Goal: Information Seeking & Learning: Find specific fact

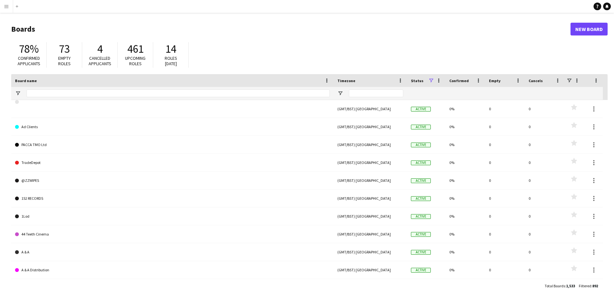
click at [4, 3] on button "Menu" at bounding box center [6, 6] width 13 height 13
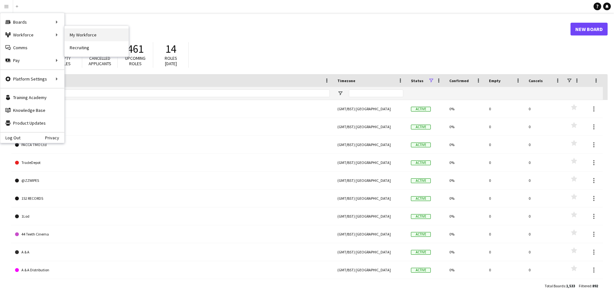
click at [99, 33] on link "My Workforce" at bounding box center [97, 34] width 64 height 13
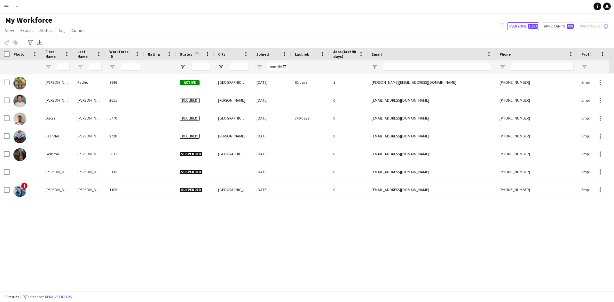
type input "******"
drag, startPoint x: 90, startPoint y: 66, endPoint x: 172, endPoint y: 75, distance: 82.7
click at [172, 75] on div "Workforce Details Photo First Name" at bounding box center [307, 169] width 614 height 243
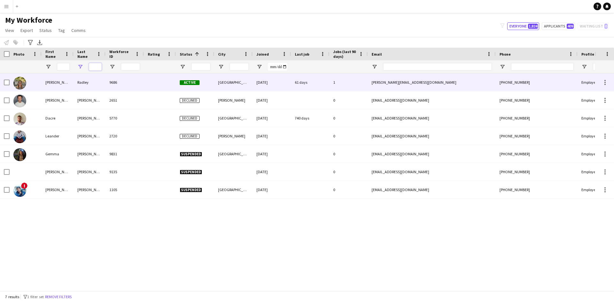
scroll to position [0, 0]
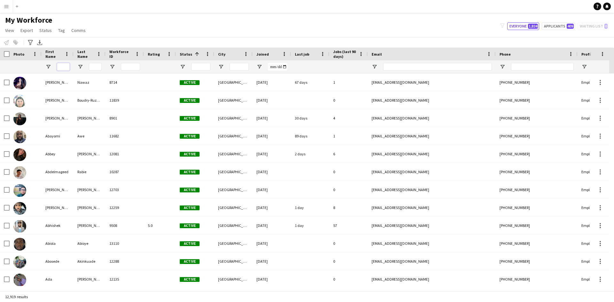
click at [63, 66] on input "First Name Filter Input" at bounding box center [63, 67] width 13 height 8
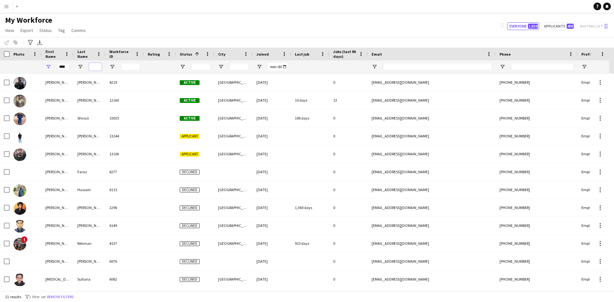
click at [91, 67] on input "Last Name Filter Input" at bounding box center [95, 67] width 13 height 8
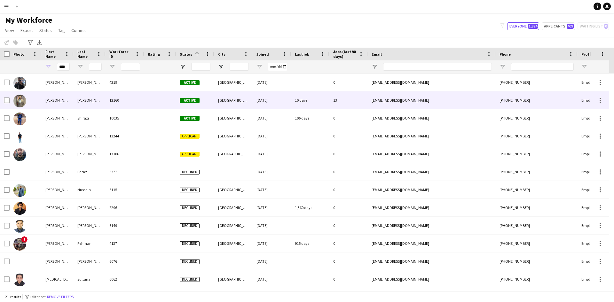
click at [370, 98] on div "[EMAIL_ADDRESS][DOMAIN_NAME]" at bounding box center [432, 100] width 128 height 18
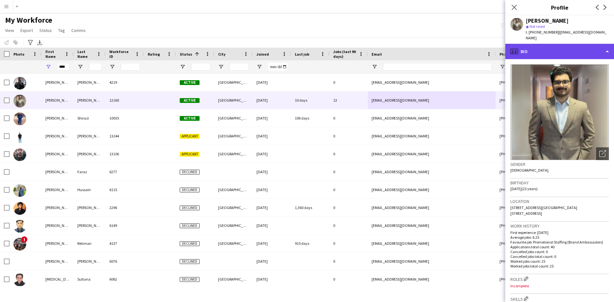
click at [607, 44] on div "profile Bio" at bounding box center [559, 51] width 109 height 15
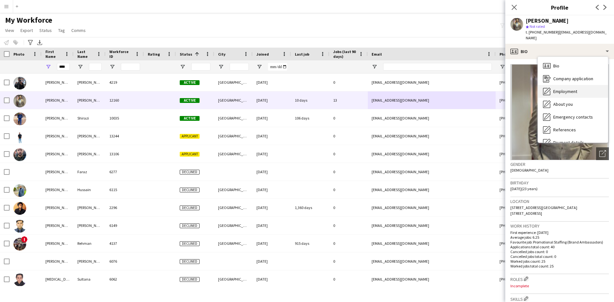
click at [570, 89] on span "Employment" at bounding box center [565, 92] width 24 height 6
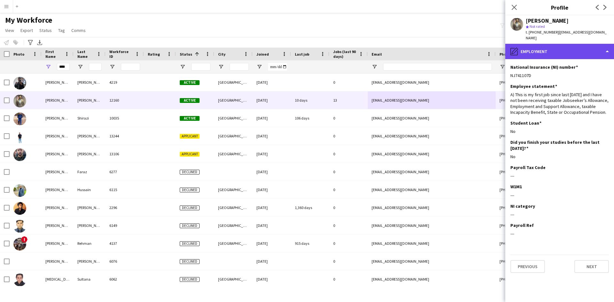
click at [547, 45] on div "pencil4 Employment" at bounding box center [559, 51] width 109 height 15
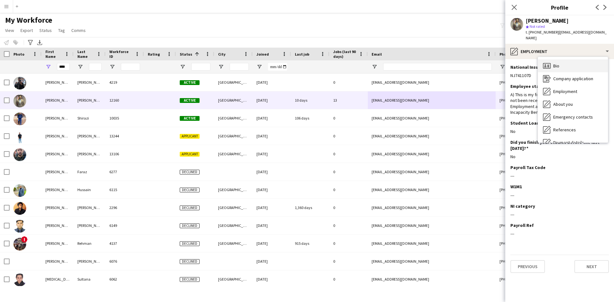
click at [557, 63] on span "Bio" at bounding box center [556, 66] width 6 height 6
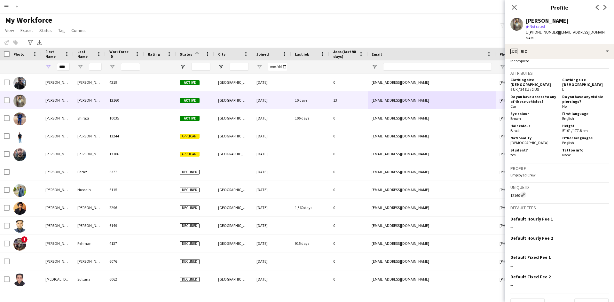
scroll to position [276, 0]
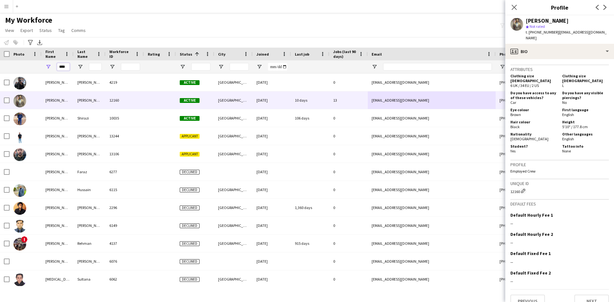
drag, startPoint x: 69, startPoint y: 67, endPoint x: 36, endPoint y: 60, distance: 33.2
click at [36, 60] on div "****" at bounding box center [342, 66] width 684 height 13
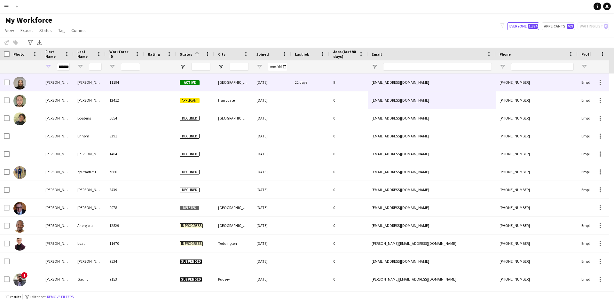
scroll to position [0, 0]
click at [65, 81] on div "[PERSON_NAME]" at bounding box center [58, 83] width 32 height 18
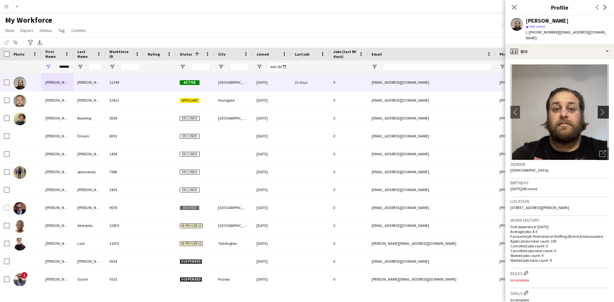
click at [600, 109] on app-icon "chevron-right" at bounding box center [604, 112] width 10 height 7
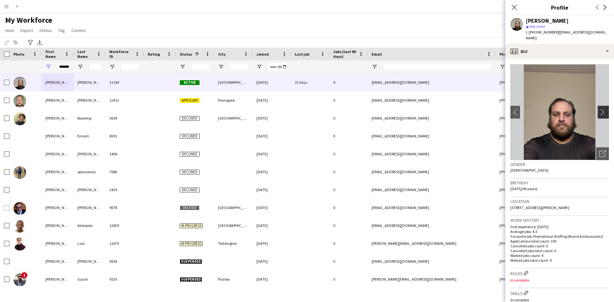
click at [599, 113] on app-icon "chevron-right" at bounding box center [604, 112] width 10 height 7
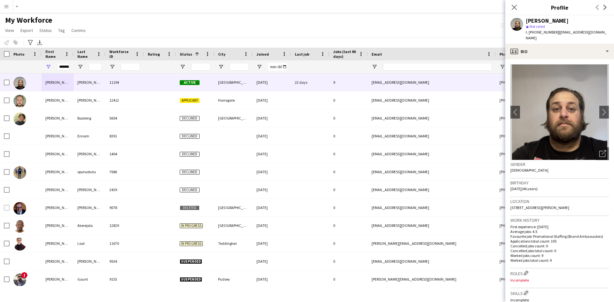
drag, startPoint x: 578, startPoint y: 209, endPoint x: 509, endPoint y: 207, distance: 69.1
click at [509, 207] on app-crew-profile-bio "chevron-left chevron-right Open photos pop-in Gender [DEMOGRAPHIC_DATA] Birthda…" at bounding box center [559, 180] width 109 height 243
copy span "[STREET_ADDRESS][PERSON_NAME]"
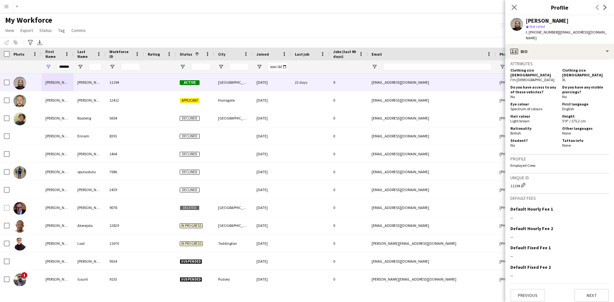
scroll to position [50, 0]
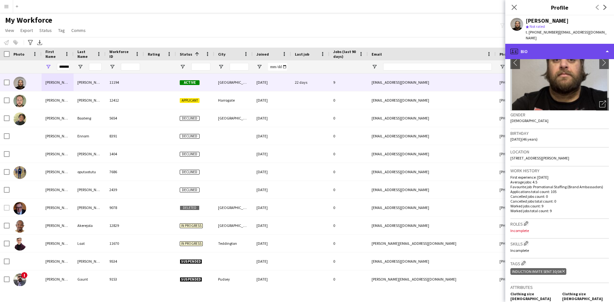
click at [558, 51] on div "profile Bio" at bounding box center [559, 51] width 109 height 15
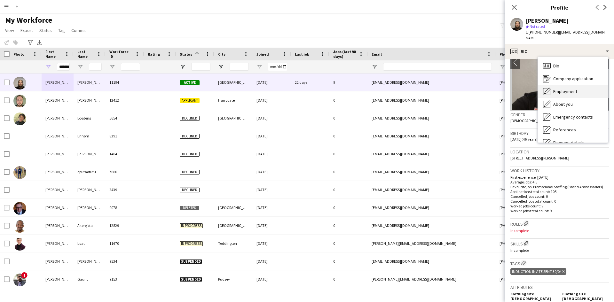
click at [553, 91] on span "Employment" at bounding box center [565, 92] width 24 height 6
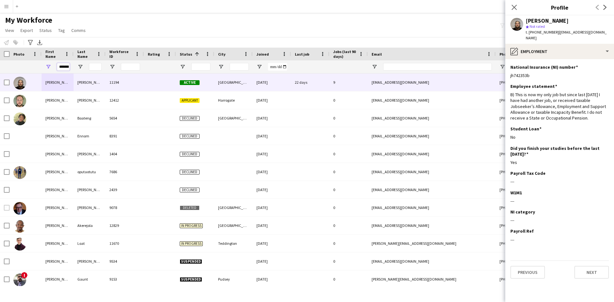
scroll to position [0, 3]
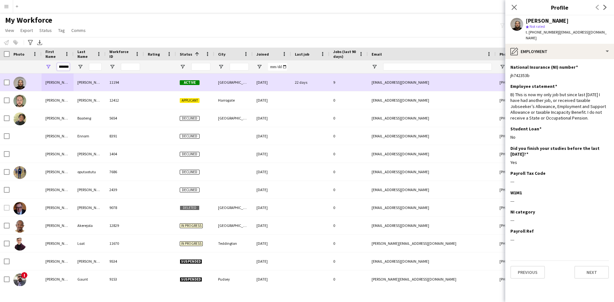
drag, startPoint x: 59, startPoint y: 65, endPoint x: 183, endPoint y: 85, distance: 125.4
click at [183, 85] on div "Workforce Details Photo First Name" at bounding box center [307, 169] width 614 height 243
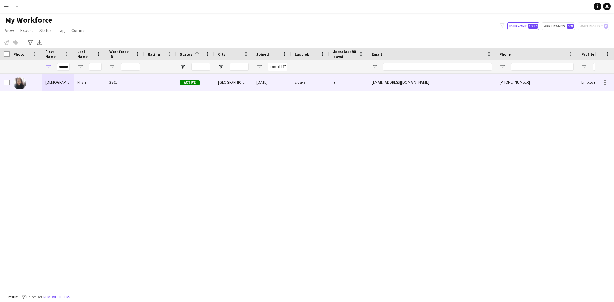
scroll to position [0, 0]
click at [56, 83] on div "[DEMOGRAPHIC_DATA]" at bounding box center [58, 83] width 32 height 18
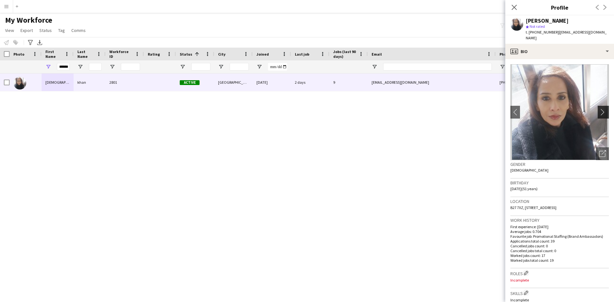
click at [599, 109] on app-icon "chevron-right" at bounding box center [604, 112] width 10 height 7
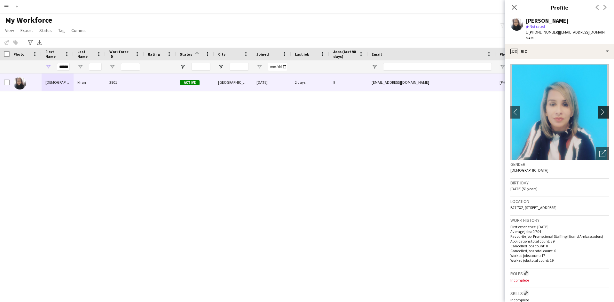
click at [599, 109] on app-icon "chevron-right" at bounding box center [604, 112] width 10 height 7
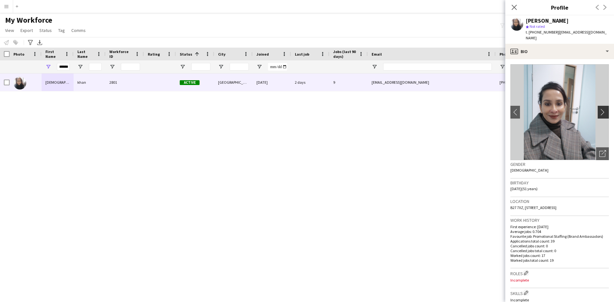
click at [599, 109] on app-icon "chevron-right" at bounding box center [604, 112] width 10 height 7
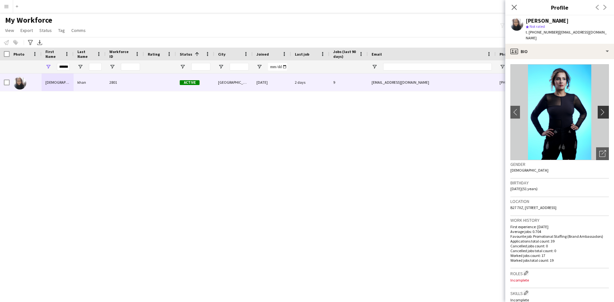
click at [599, 109] on app-icon "chevron-right" at bounding box center [604, 112] width 10 height 7
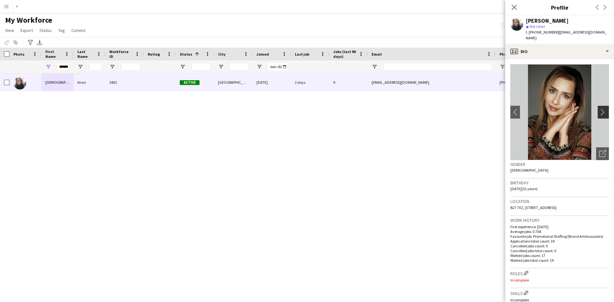
click at [599, 109] on app-icon "chevron-right" at bounding box center [604, 112] width 10 height 7
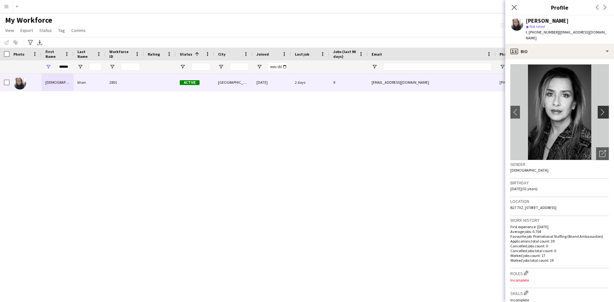
click at [599, 109] on app-icon "chevron-right" at bounding box center [604, 112] width 10 height 7
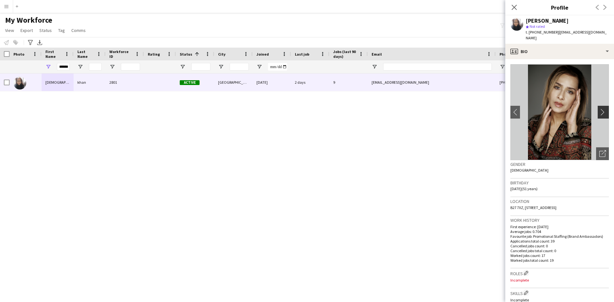
click at [599, 109] on app-icon "chevron-right" at bounding box center [604, 112] width 10 height 7
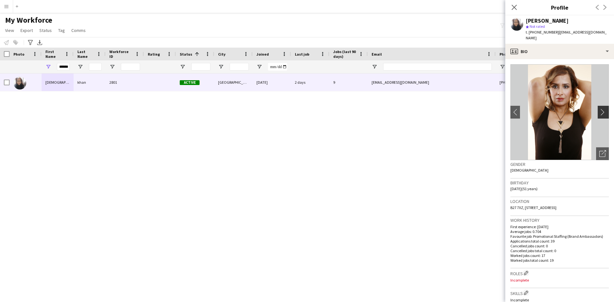
click at [599, 109] on app-icon "chevron-right" at bounding box center [604, 112] width 10 height 7
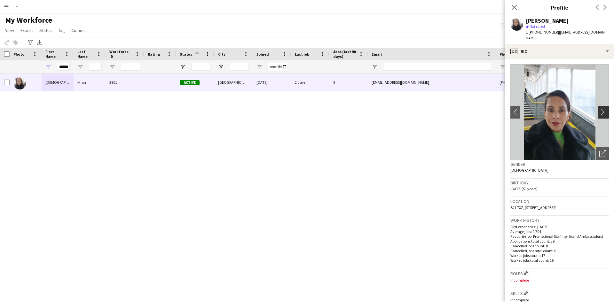
click at [599, 109] on app-icon "chevron-right" at bounding box center [604, 112] width 10 height 7
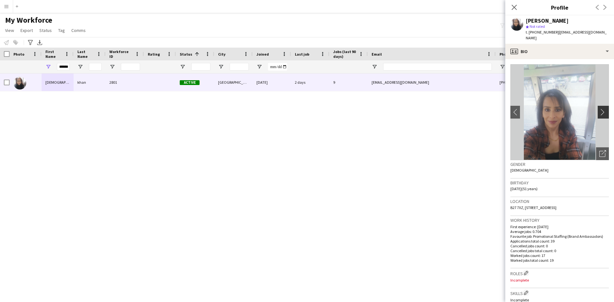
click at [599, 109] on app-icon "chevron-right" at bounding box center [604, 112] width 10 height 7
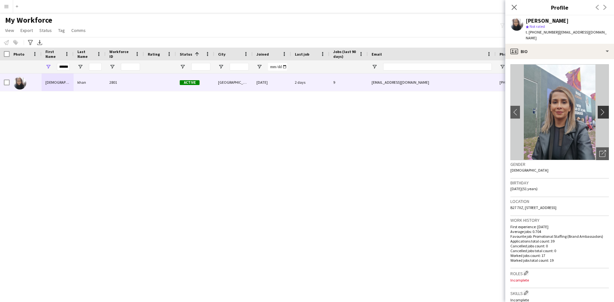
click at [599, 109] on app-icon "chevron-right" at bounding box center [604, 112] width 10 height 7
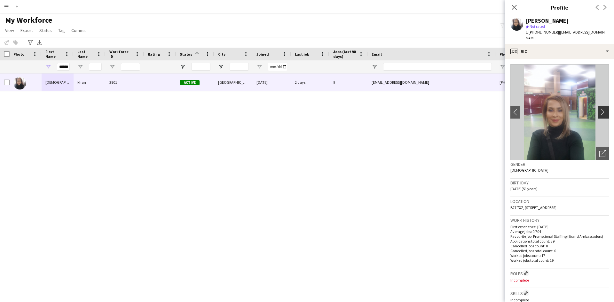
click at [599, 109] on app-icon "chevron-right" at bounding box center [604, 112] width 10 height 7
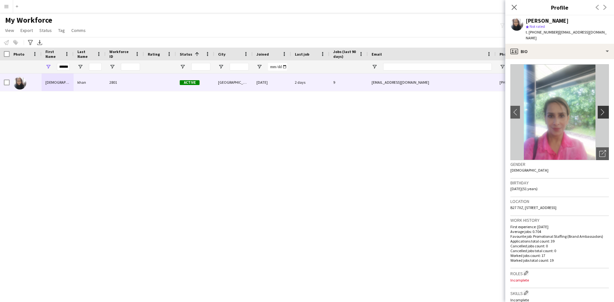
click at [599, 109] on app-icon "chevron-right" at bounding box center [604, 112] width 10 height 7
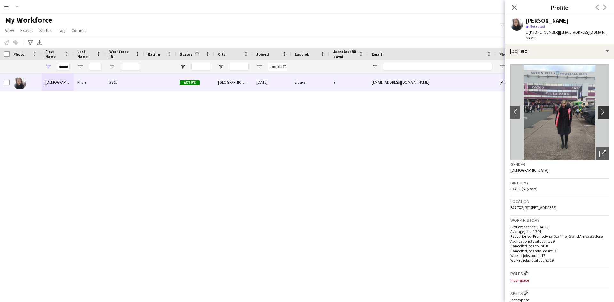
click at [599, 109] on app-icon "chevron-right" at bounding box center [604, 112] width 10 height 7
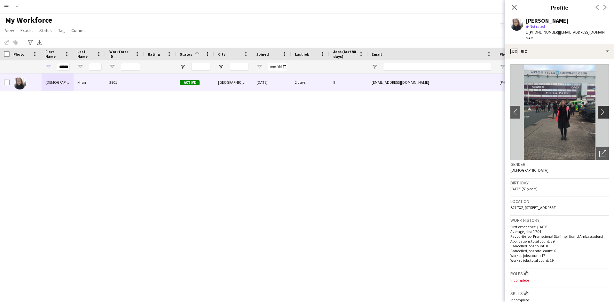
click at [599, 109] on app-icon "chevron-right" at bounding box center [604, 112] width 10 height 7
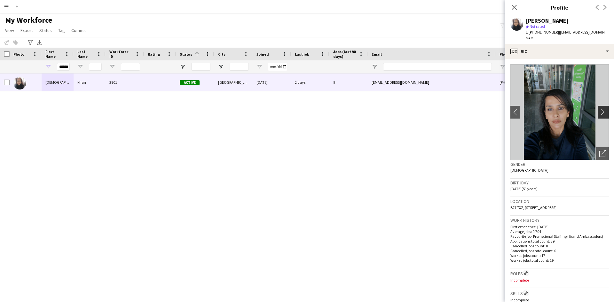
click at [599, 109] on app-icon "chevron-right" at bounding box center [604, 112] width 10 height 7
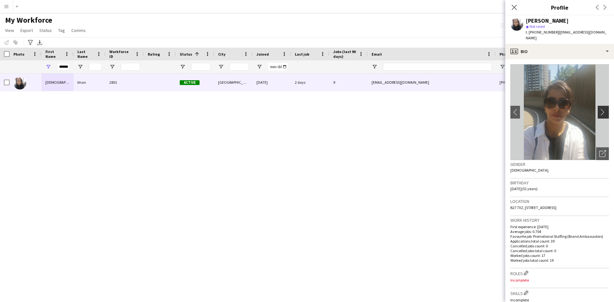
click at [599, 109] on app-icon "chevron-right" at bounding box center [604, 112] width 10 height 7
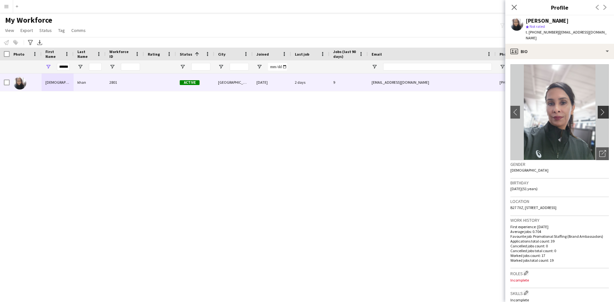
click at [599, 109] on app-icon "chevron-right" at bounding box center [604, 112] width 10 height 7
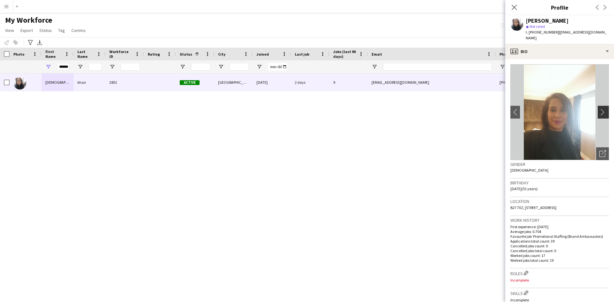
click at [599, 109] on app-icon "chevron-right" at bounding box center [604, 112] width 10 height 7
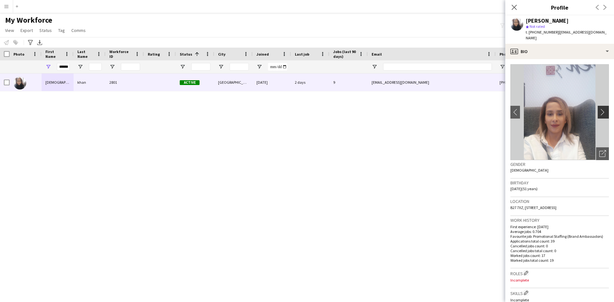
click at [599, 109] on app-icon "chevron-right" at bounding box center [604, 112] width 10 height 7
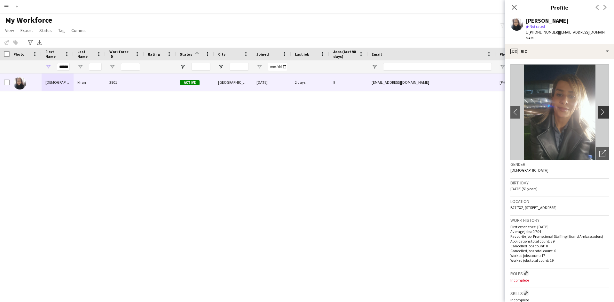
click at [599, 109] on app-icon "chevron-right" at bounding box center [604, 112] width 10 height 7
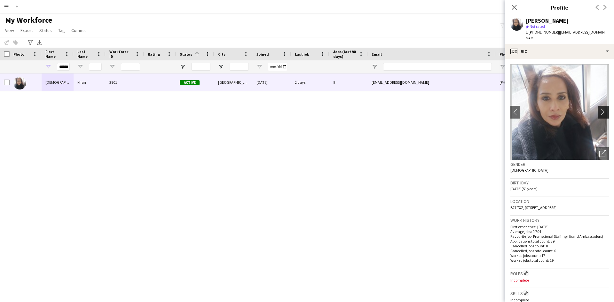
click at [599, 109] on app-icon "chevron-right" at bounding box center [604, 112] width 10 height 7
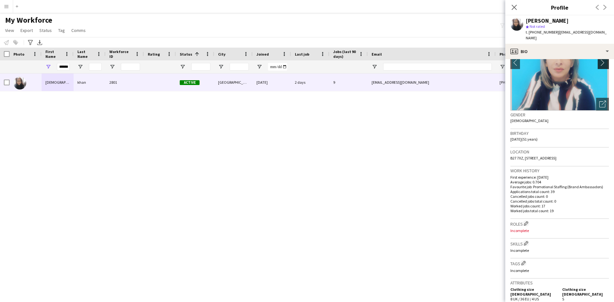
scroll to position [128, 0]
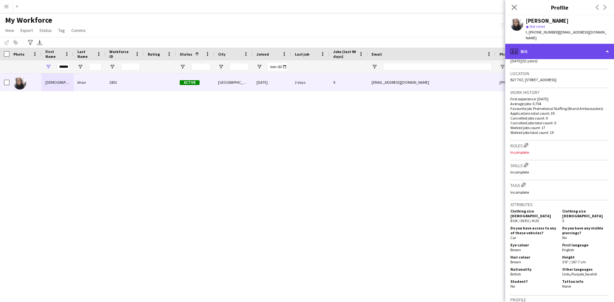
click at [595, 44] on div "profile Bio" at bounding box center [559, 51] width 109 height 15
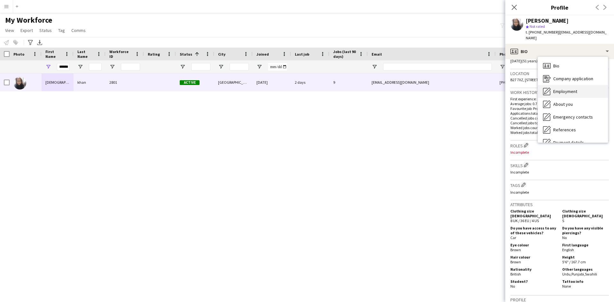
click at [573, 89] on span "Employment" at bounding box center [565, 92] width 24 height 6
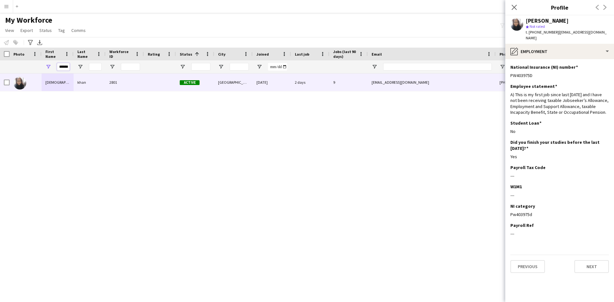
scroll to position [0, 3]
drag, startPoint x: 59, startPoint y: 67, endPoint x: 123, endPoint y: 73, distance: 63.6
click at [123, 73] on div "******" at bounding box center [342, 66] width 684 height 13
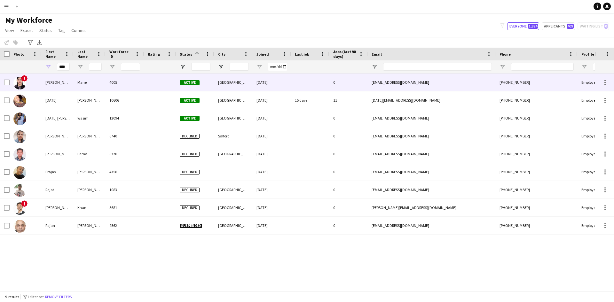
click at [87, 83] on div "Mane" at bounding box center [90, 83] width 32 height 18
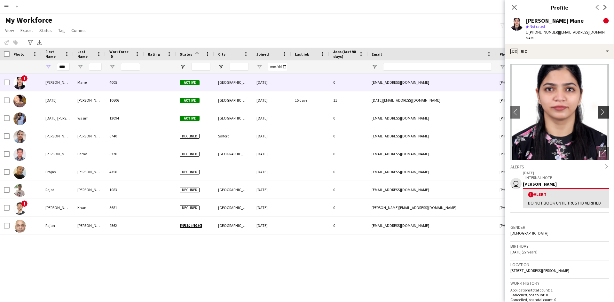
click at [599, 109] on app-icon "chevron-right" at bounding box center [604, 112] width 10 height 7
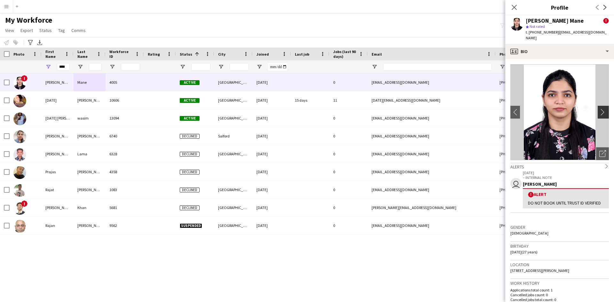
click at [599, 109] on app-icon "chevron-right" at bounding box center [604, 112] width 10 height 7
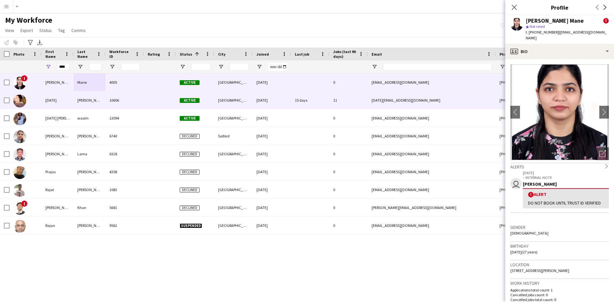
click at [59, 99] on div "[DATE]" at bounding box center [58, 100] width 32 height 18
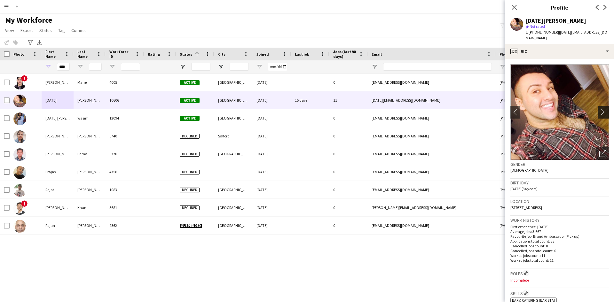
click at [601, 109] on app-icon "chevron-right" at bounding box center [604, 112] width 10 height 7
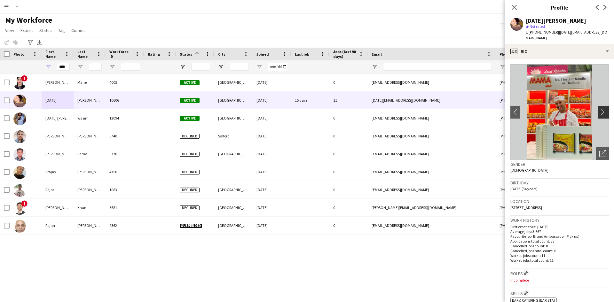
click at [599, 109] on app-icon "chevron-right" at bounding box center [604, 112] width 10 height 7
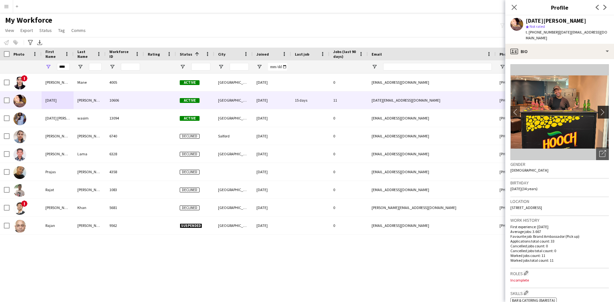
click at [599, 109] on app-icon "chevron-right" at bounding box center [604, 112] width 10 height 7
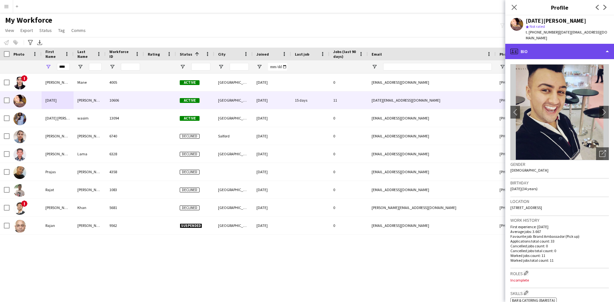
click at [567, 48] on div "profile Bio" at bounding box center [559, 51] width 109 height 15
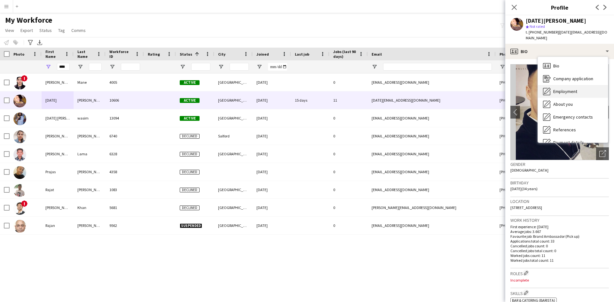
click at [563, 85] on div "Employment Employment" at bounding box center [573, 91] width 70 height 13
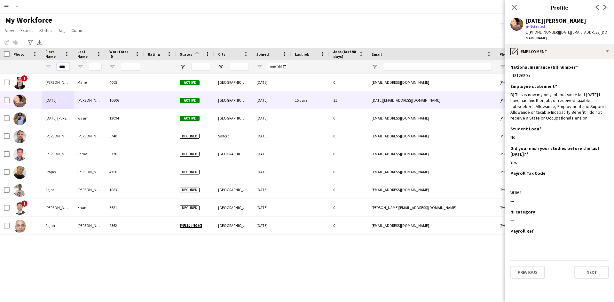
drag, startPoint x: 66, startPoint y: 67, endPoint x: 39, endPoint y: 67, distance: 26.2
click at [39, 67] on div "****" at bounding box center [342, 66] width 684 height 13
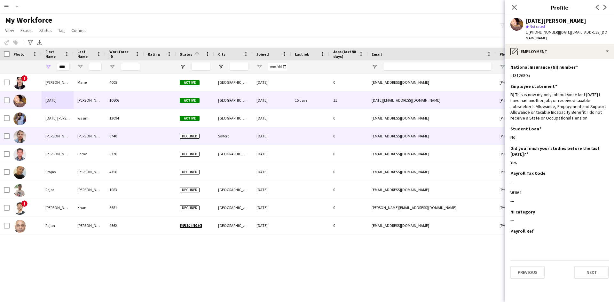
click at [49, 132] on div "[PERSON_NAME]" at bounding box center [58, 136] width 32 height 18
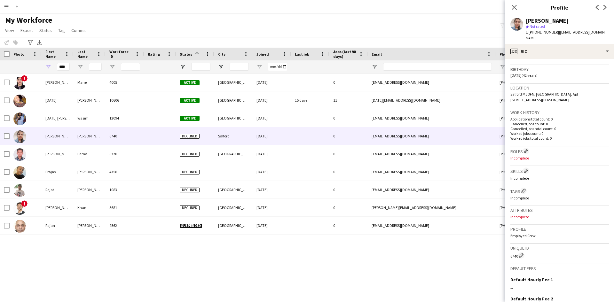
scroll to position [128, 0]
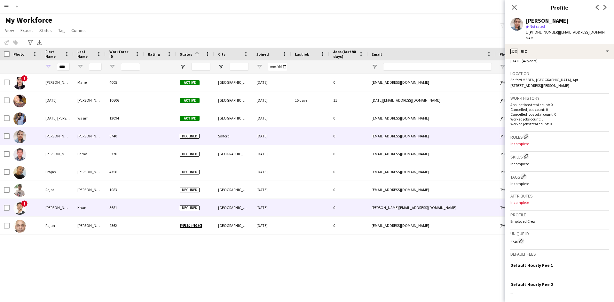
click at [58, 207] on div "[PERSON_NAME][DATE]" at bounding box center [58, 208] width 32 height 18
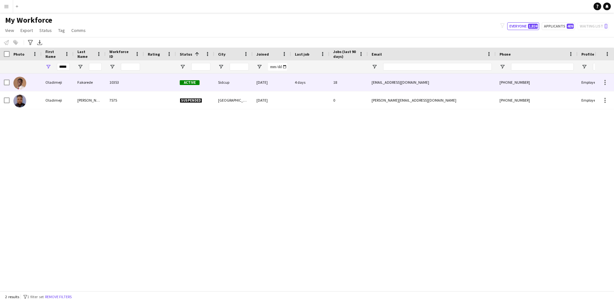
click at [85, 79] on div "Fakorede" at bounding box center [90, 83] width 32 height 18
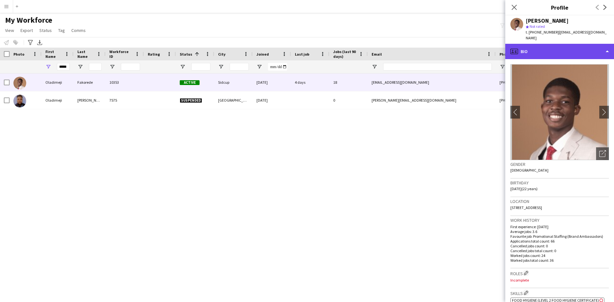
drag, startPoint x: 578, startPoint y: 48, endPoint x: 582, endPoint y: 46, distance: 5.2
click at [582, 46] on div "profile Bio" at bounding box center [559, 51] width 109 height 15
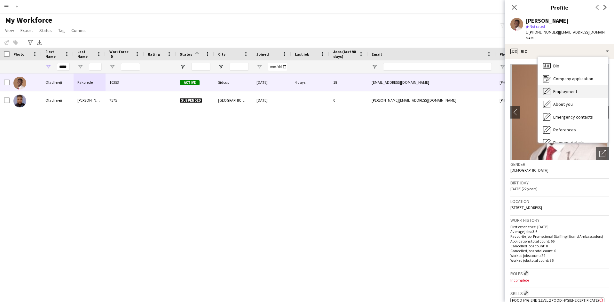
click at [560, 89] on span "Employment" at bounding box center [565, 92] width 24 height 6
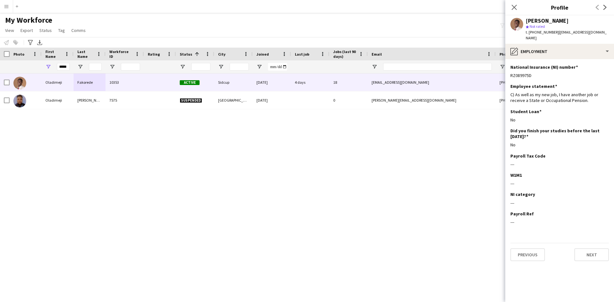
click at [68, 67] on div "*****" at bounding box center [58, 66] width 32 height 13
drag, startPoint x: 68, startPoint y: 67, endPoint x: 22, endPoint y: 61, distance: 46.8
click at [22, 61] on div "*****" at bounding box center [342, 66] width 684 height 13
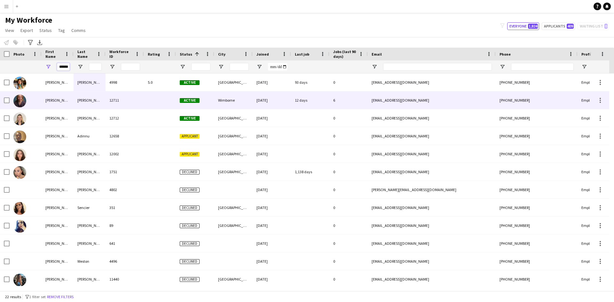
type input "******"
click at [78, 99] on div "[PERSON_NAME]" at bounding box center [90, 100] width 32 height 18
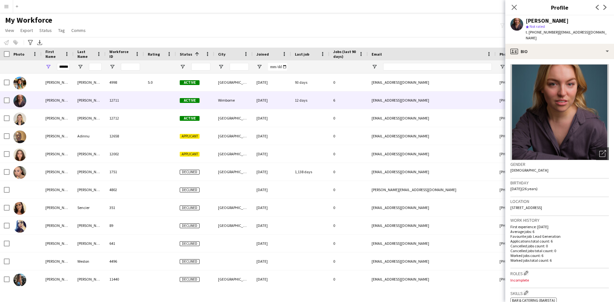
scroll to position [32, 0]
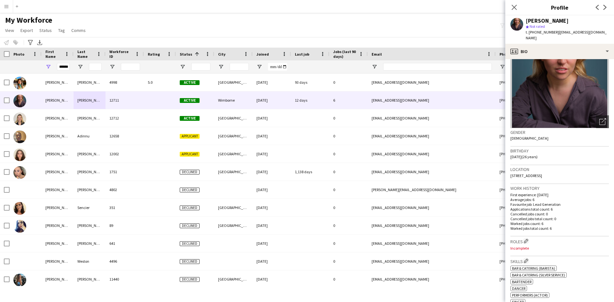
drag, startPoint x: 526, startPoint y: 21, endPoint x: 567, endPoint y: 19, distance: 41.0
click at [567, 19] on div "[PERSON_NAME]" at bounding box center [567, 21] width 83 height 6
copy div "[PERSON_NAME]"
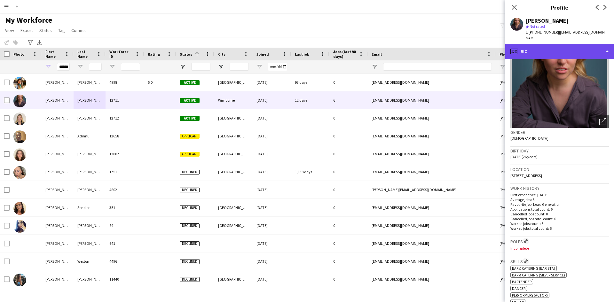
click at [533, 47] on div "profile Bio" at bounding box center [559, 51] width 109 height 15
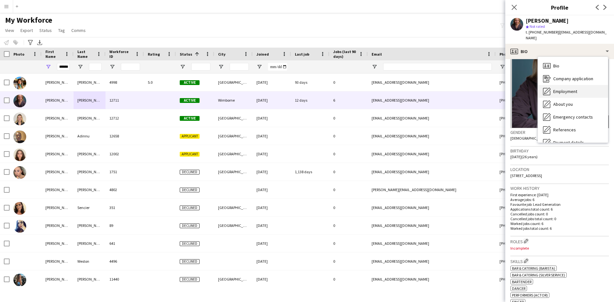
click at [567, 94] on span "Employment" at bounding box center [565, 92] width 24 height 6
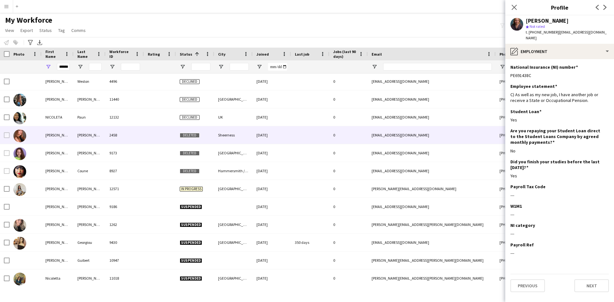
scroll to position [181, 0]
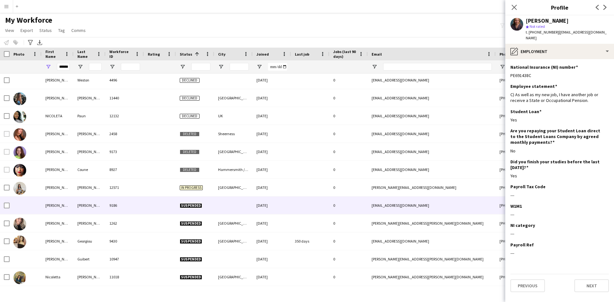
click at [59, 205] on div "[PERSON_NAME]" at bounding box center [58, 206] width 32 height 18
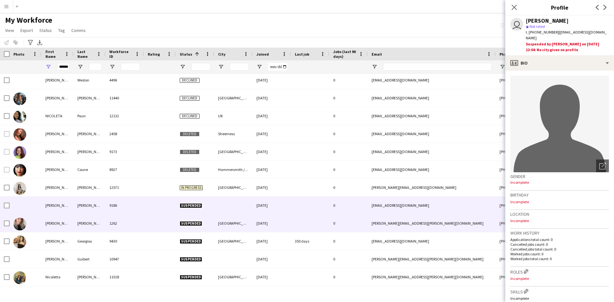
click at [81, 220] on div "[PERSON_NAME]" at bounding box center [90, 224] width 32 height 18
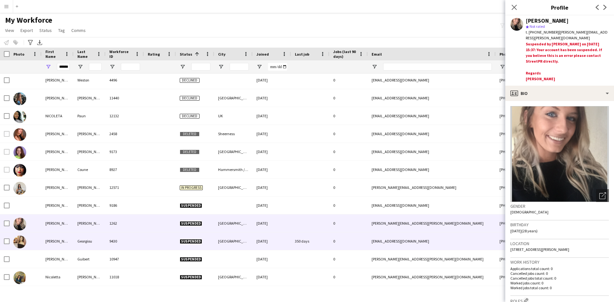
click at [56, 240] on div "[PERSON_NAME]" at bounding box center [58, 242] width 32 height 18
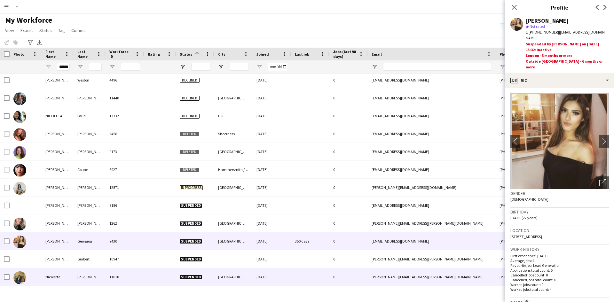
click at [60, 279] on div "Nicoletta" at bounding box center [58, 277] width 32 height 18
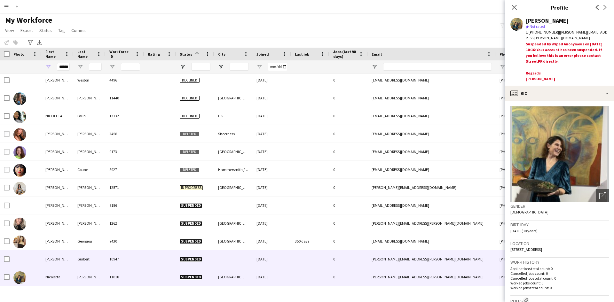
click at [49, 259] on div "[PERSON_NAME]" at bounding box center [58, 259] width 32 height 18
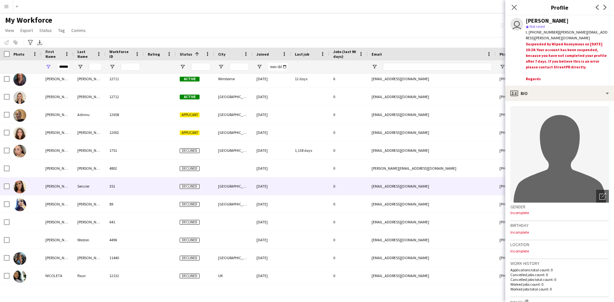
scroll to position [0, 0]
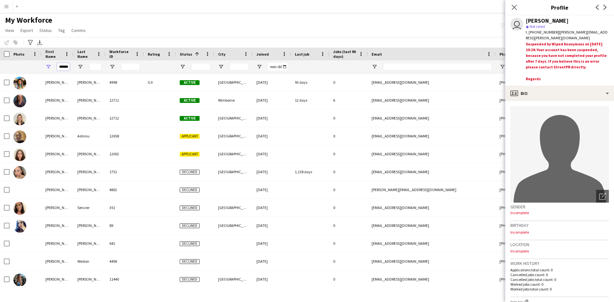
drag, startPoint x: 58, startPoint y: 69, endPoint x: 119, endPoint y: 75, distance: 61.7
click at [119, 75] on div "Workforce Details Photo First Name" at bounding box center [307, 169] width 614 height 243
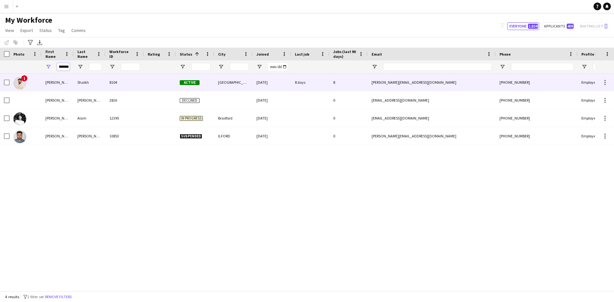
scroll to position [0, 7]
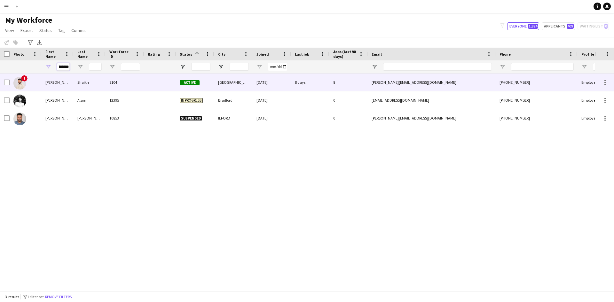
type input "********"
click at [85, 80] on div "Shaikh" at bounding box center [90, 83] width 32 height 18
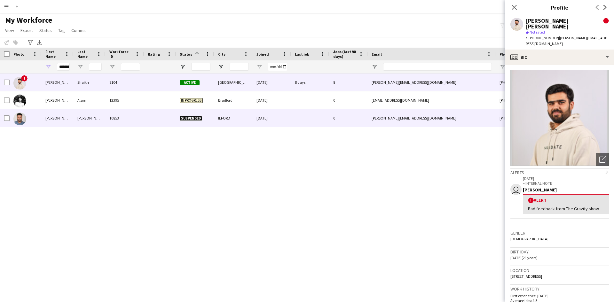
click at [92, 119] on div "[PERSON_NAME]" at bounding box center [90, 118] width 32 height 18
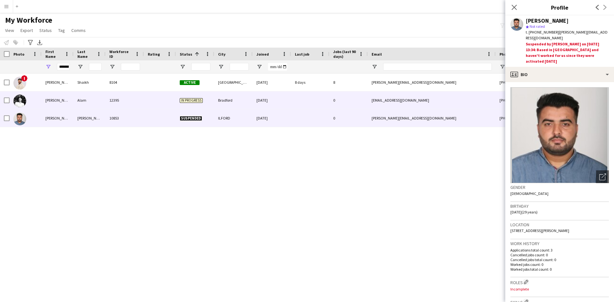
click at [49, 97] on div "[PERSON_NAME]" at bounding box center [58, 100] width 32 height 18
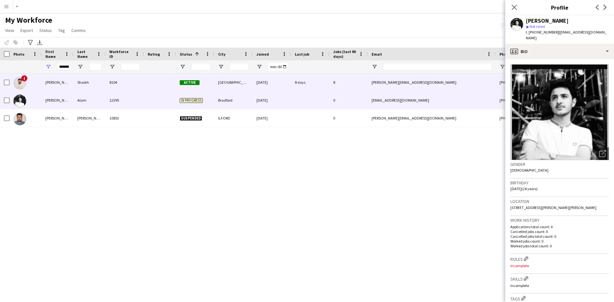
click at [52, 81] on div "[PERSON_NAME]" at bounding box center [58, 83] width 32 height 18
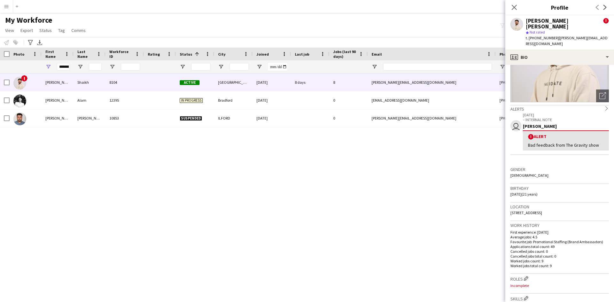
scroll to position [64, 0]
drag, startPoint x: 544, startPoint y: 207, endPoint x: 511, endPoint y: 202, distance: 33.4
click at [511, 202] on div "Location [STREET_ADDRESS]" at bounding box center [559, 211] width 99 height 19
copy span "[STREET_ADDRESS]"
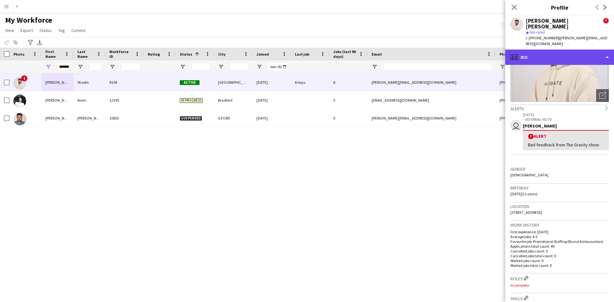
click at [552, 50] on div "profile Bio" at bounding box center [559, 57] width 109 height 15
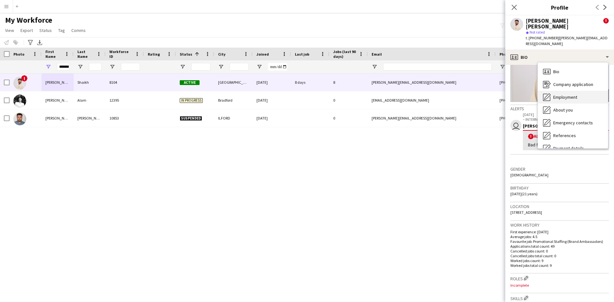
click at [556, 94] on span "Employment" at bounding box center [565, 97] width 24 height 6
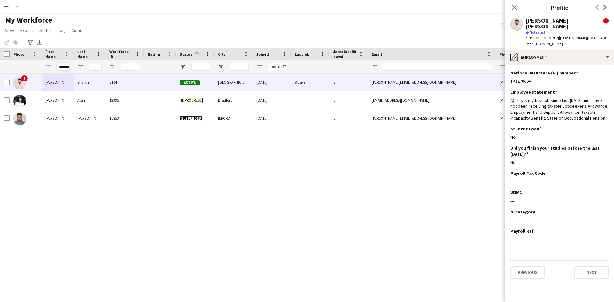
scroll to position [0, 7]
drag, startPoint x: 58, startPoint y: 67, endPoint x: 248, endPoint y: 98, distance: 192.4
click at [248, 98] on div "Workforce Details Photo First Name" at bounding box center [307, 169] width 614 height 243
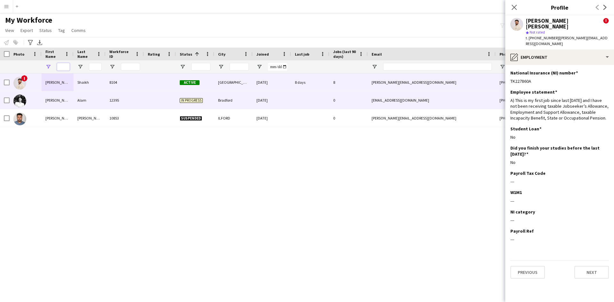
scroll to position [0, 0]
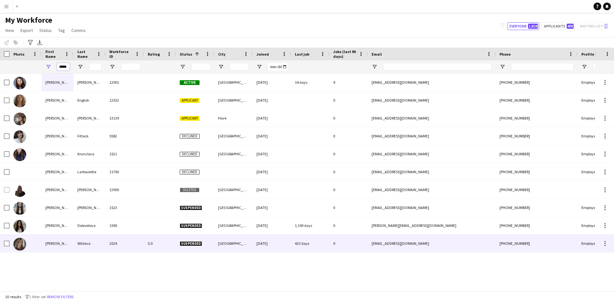
type input "*****"
click at [78, 243] on div "Wildova" at bounding box center [90, 244] width 32 height 18
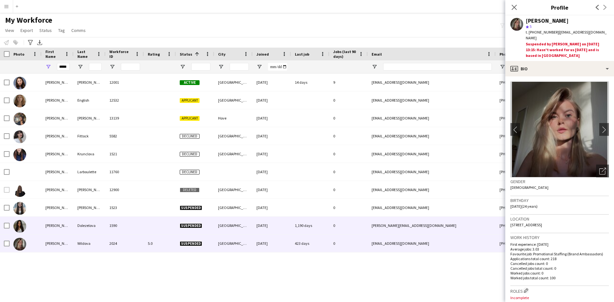
click at [77, 224] on div "Dolezelova" at bounding box center [90, 226] width 32 height 18
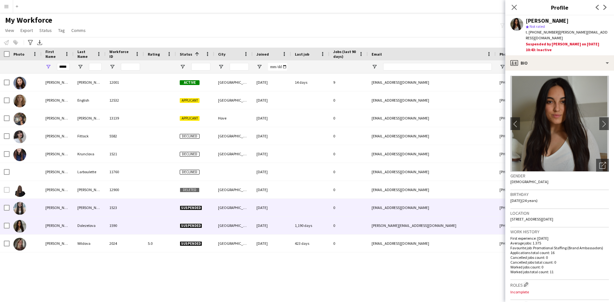
click at [83, 209] on div "[PERSON_NAME]" at bounding box center [90, 208] width 32 height 18
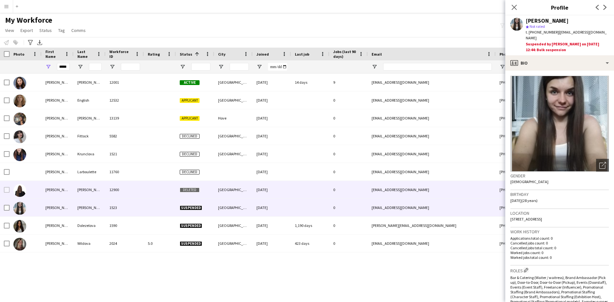
click at [89, 186] on div "[PERSON_NAME]" at bounding box center [90, 190] width 32 height 18
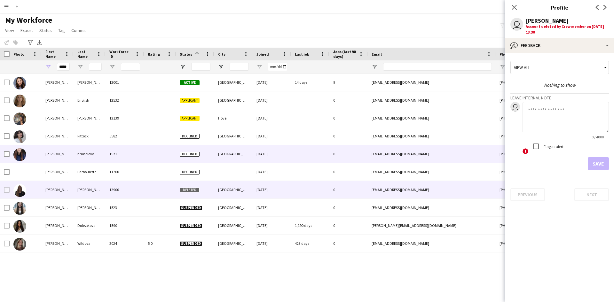
click at [59, 157] on div "[PERSON_NAME]" at bounding box center [58, 154] width 32 height 18
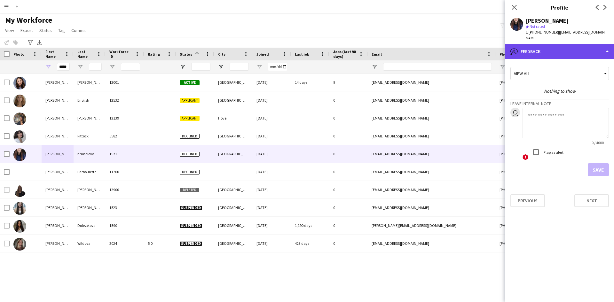
click at [609, 45] on div "bubble-pencil Feedback" at bounding box center [559, 51] width 109 height 15
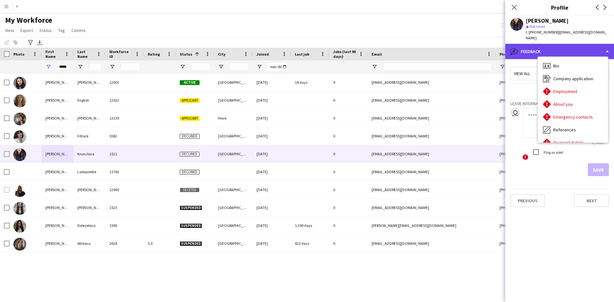
click at [609, 45] on div "bubble-pencil Feedback" at bounding box center [559, 51] width 109 height 15
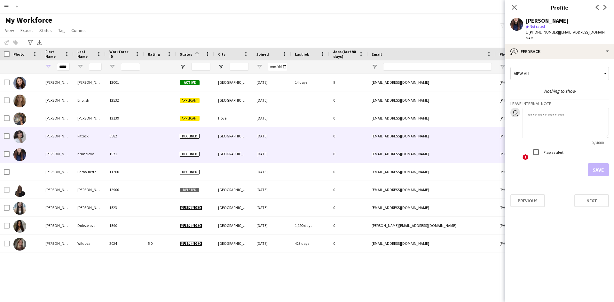
click at [54, 138] on div "[PERSON_NAME]" at bounding box center [58, 136] width 32 height 18
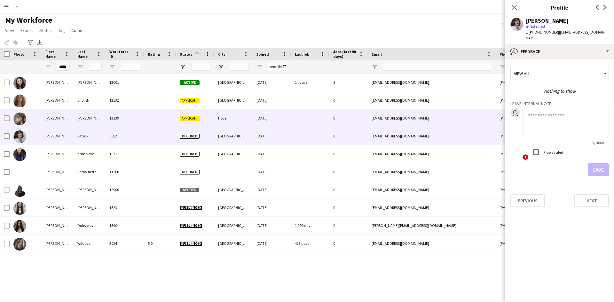
click at [49, 116] on div "[PERSON_NAME]" at bounding box center [58, 118] width 32 height 18
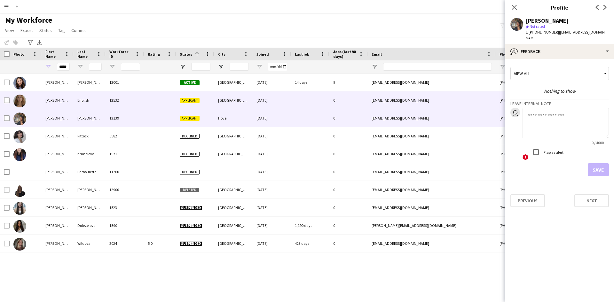
click at [49, 100] on div "[PERSON_NAME]" at bounding box center [58, 100] width 32 height 18
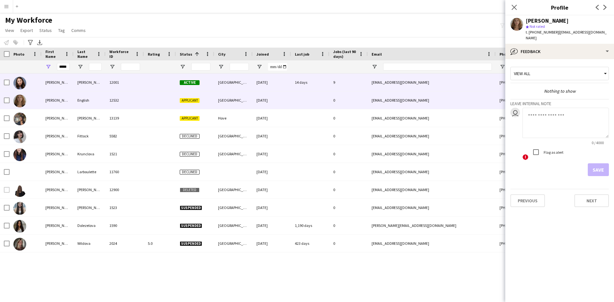
click at [51, 82] on div "[PERSON_NAME]" at bounding box center [58, 83] width 32 height 18
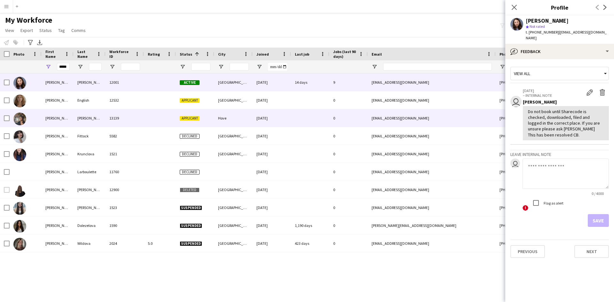
click at [164, 123] on div at bounding box center [160, 118] width 32 height 18
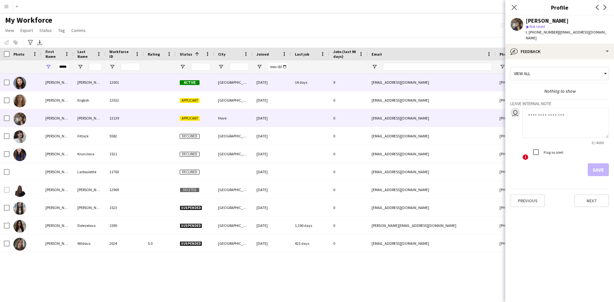
click at [138, 80] on div "12001" at bounding box center [125, 83] width 38 height 18
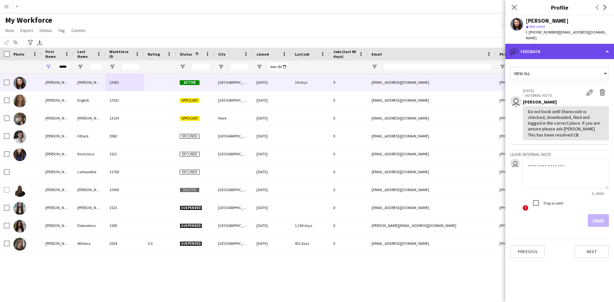
click at [550, 45] on div "bubble-pencil Feedback" at bounding box center [559, 51] width 109 height 15
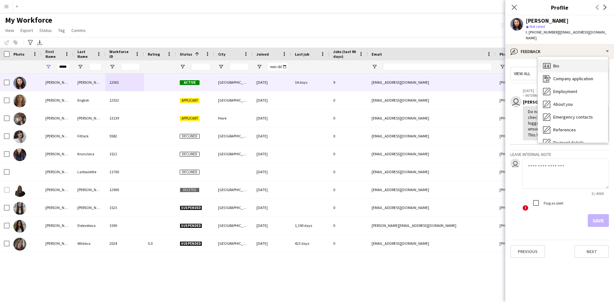
click at [559, 63] on span "Bio" at bounding box center [556, 66] width 6 height 6
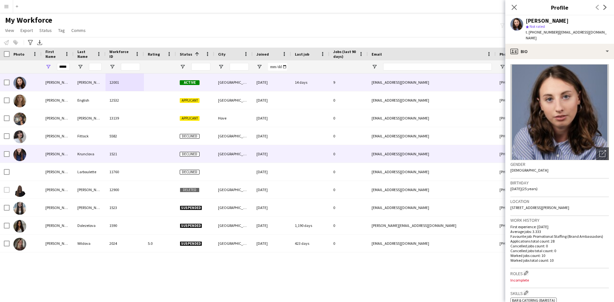
click at [51, 151] on div "[PERSON_NAME]" at bounding box center [58, 154] width 32 height 18
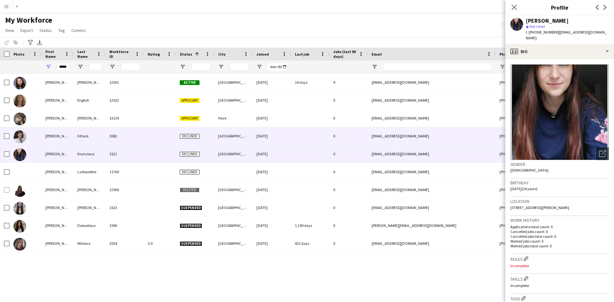
click at [48, 134] on div "[PERSON_NAME]" at bounding box center [58, 136] width 32 height 18
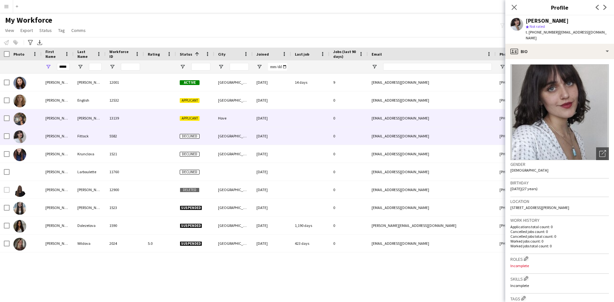
click at [49, 118] on div "[PERSON_NAME]" at bounding box center [58, 118] width 32 height 18
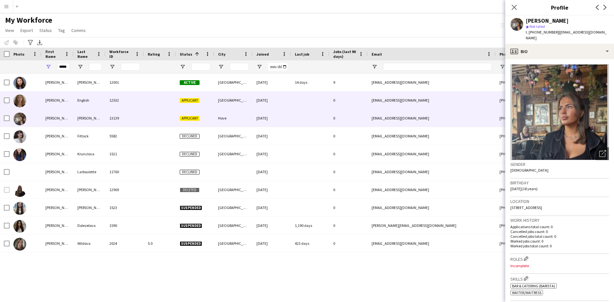
click at [51, 96] on div "[PERSON_NAME]" at bounding box center [58, 100] width 32 height 18
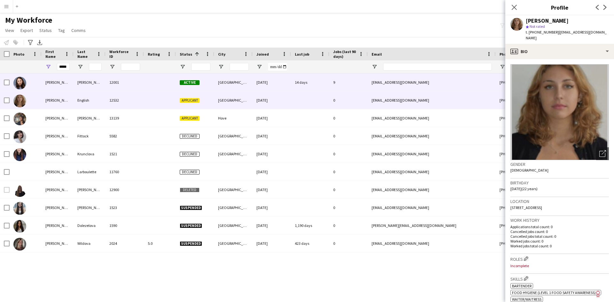
click at [52, 81] on div "[PERSON_NAME]" at bounding box center [58, 83] width 32 height 18
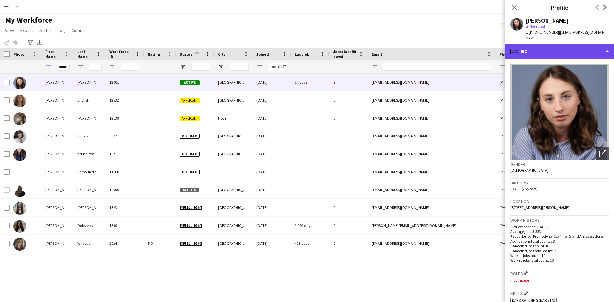
click at [542, 47] on div "profile Bio" at bounding box center [559, 51] width 109 height 15
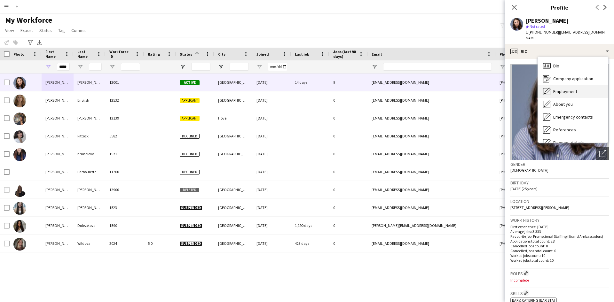
click at [559, 89] on span "Employment" at bounding box center [565, 92] width 24 height 6
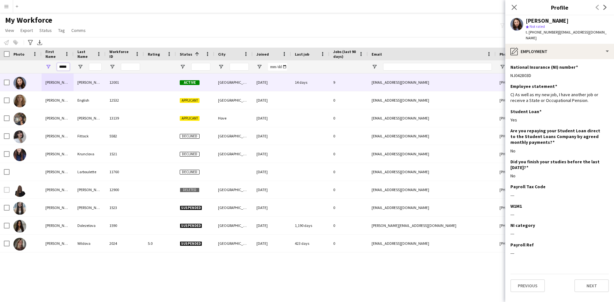
drag, startPoint x: 57, startPoint y: 67, endPoint x: 158, endPoint y: 86, distance: 102.6
click at [158, 86] on div "Workforce Details Photo First Name" at bounding box center [307, 169] width 614 height 243
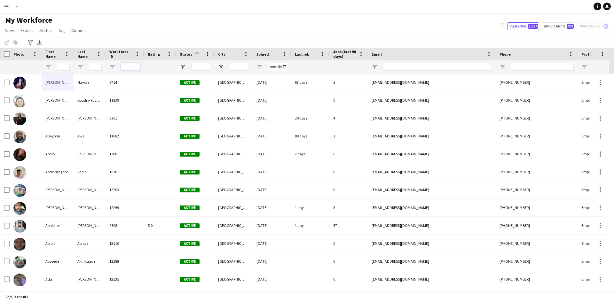
click at [127, 66] on input "Workforce ID Filter Input" at bounding box center [130, 67] width 19 height 8
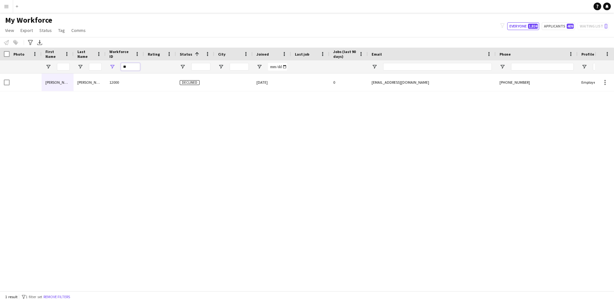
type input "*"
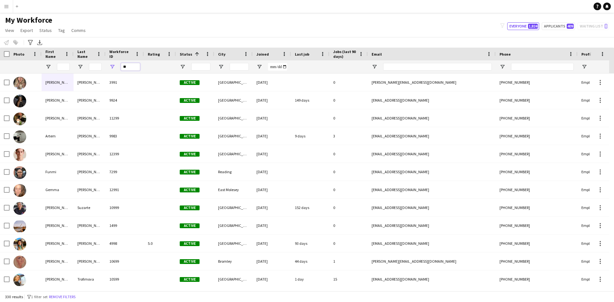
type input "*"
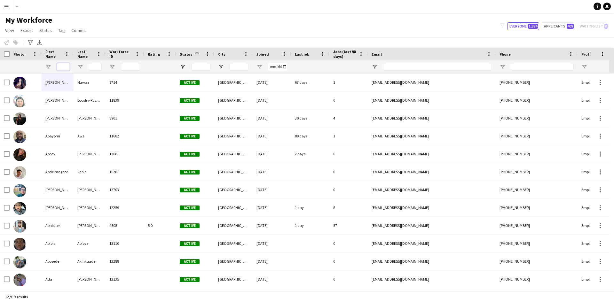
click at [62, 67] on input "First Name Filter Input" at bounding box center [63, 67] width 13 height 8
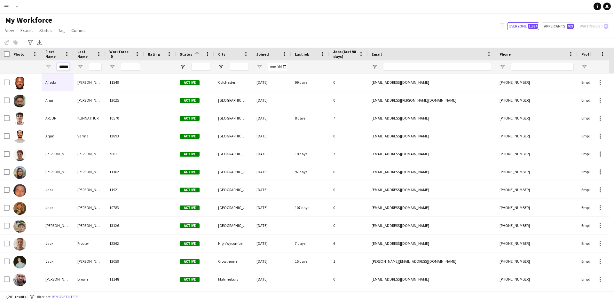
scroll to position [0, 1]
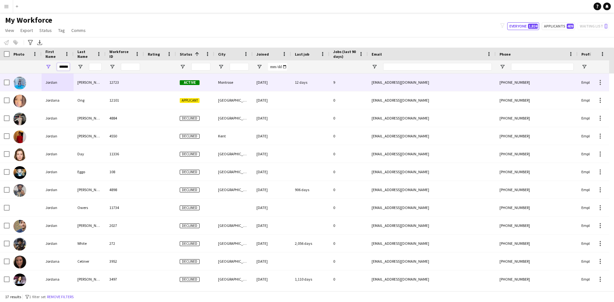
type input "******"
click at [89, 82] on div "[PERSON_NAME]" at bounding box center [90, 83] width 32 height 18
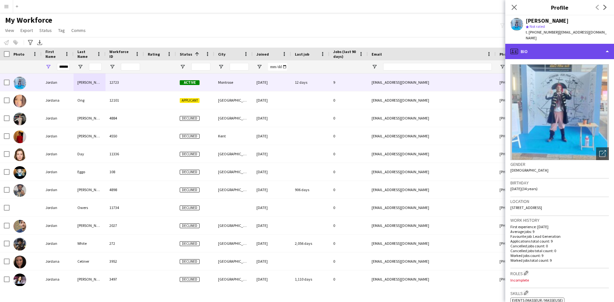
click at [532, 44] on div "profile Bio" at bounding box center [559, 51] width 109 height 15
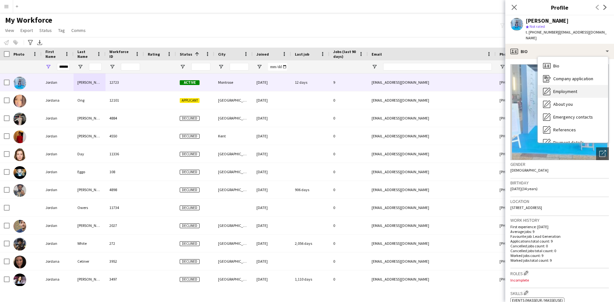
click at [564, 89] on span "Employment" at bounding box center [565, 92] width 24 height 6
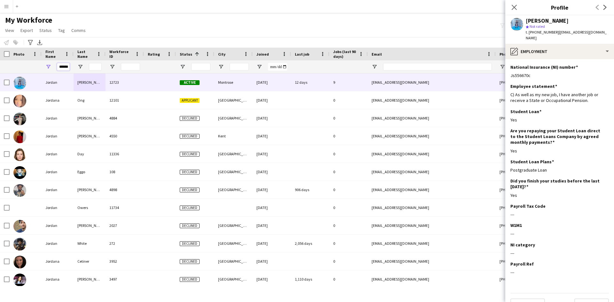
scroll to position [0, 1]
drag, startPoint x: 59, startPoint y: 67, endPoint x: 106, endPoint y: 63, distance: 47.2
click at [106, 63] on div "******" at bounding box center [342, 66] width 684 height 13
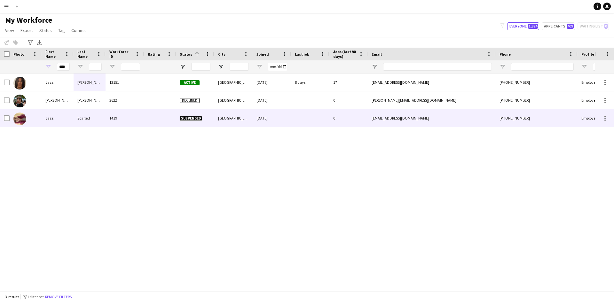
click at [61, 115] on div "Jazz" at bounding box center [58, 118] width 32 height 18
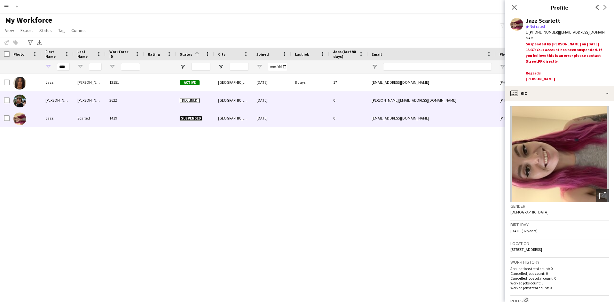
click at [61, 102] on div "[PERSON_NAME] (Jazz)" at bounding box center [58, 100] width 32 height 18
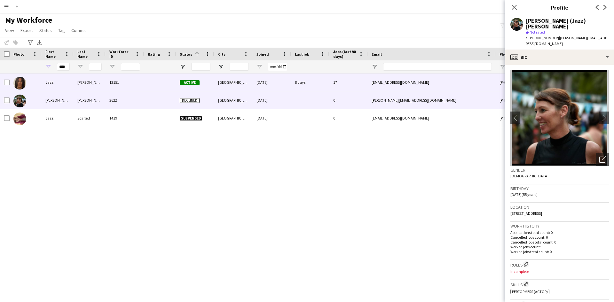
click at [62, 82] on div "Jazz" at bounding box center [58, 83] width 32 height 18
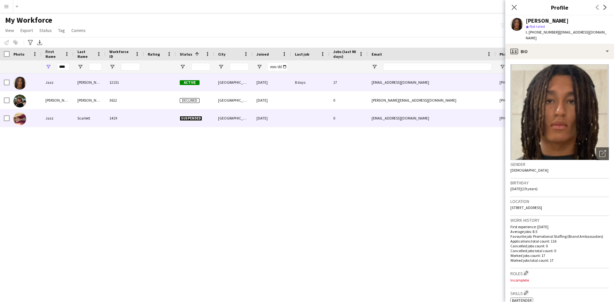
click at [47, 117] on div "Jazz" at bounding box center [58, 118] width 32 height 18
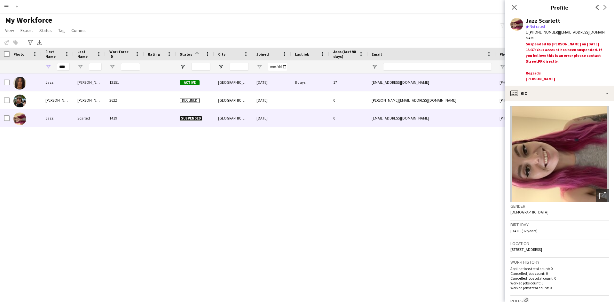
click at [55, 80] on div "Jazz" at bounding box center [58, 83] width 32 height 18
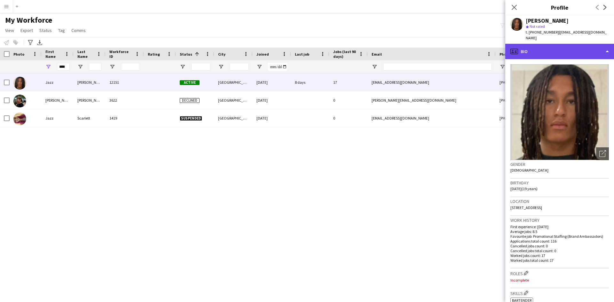
click at [546, 51] on div "profile Bio" at bounding box center [559, 51] width 109 height 15
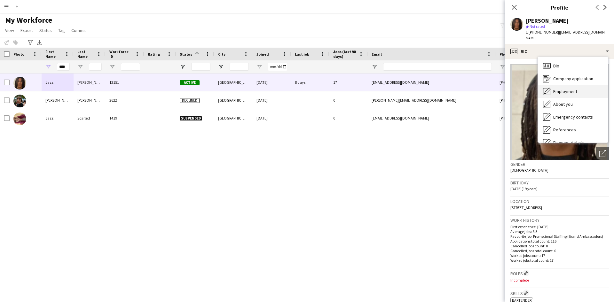
click at [567, 89] on span "Employment" at bounding box center [565, 92] width 24 height 6
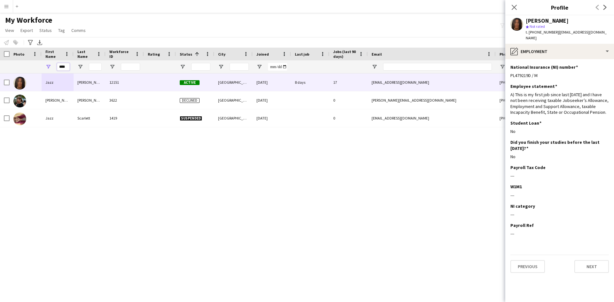
drag, startPoint x: 66, startPoint y: 68, endPoint x: 52, endPoint y: 67, distance: 13.1
click at [52, 67] on div "****" at bounding box center [58, 66] width 32 height 13
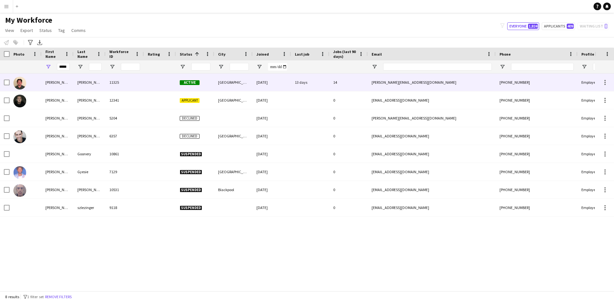
click at [51, 80] on div "[PERSON_NAME]" at bounding box center [58, 83] width 32 height 18
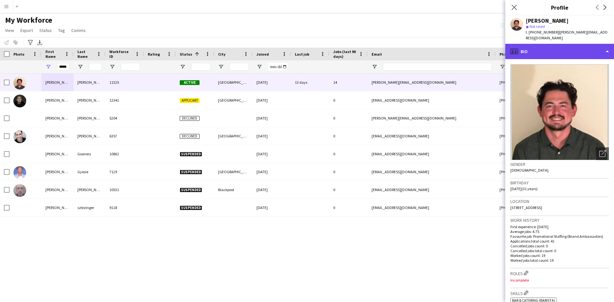
click at [536, 46] on div "profile Bio" at bounding box center [559, 51] width 109 height 15
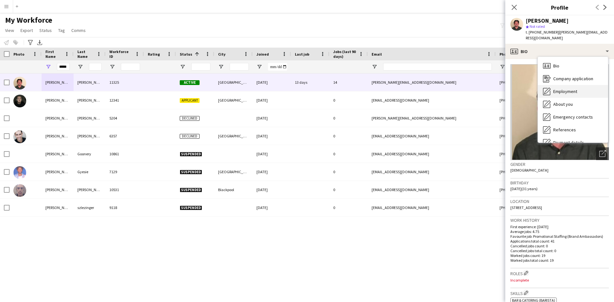
click at [560, 89] on span "Employment" at bounding box center [565, 92] width 24 height 6
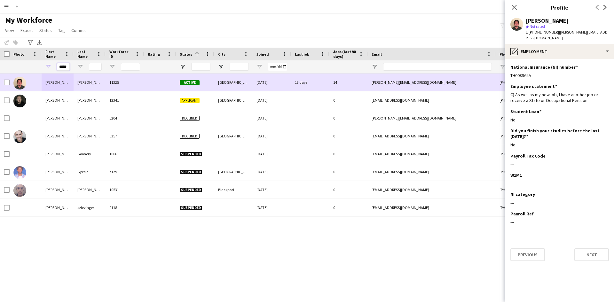
drag, startPoint x: 58, startPoint y: 67, endPoint x: 131, endPoint y: 74, distance: 73.3
click at [131, 74] on div "Workforce Details Photo First Name" at bounding box center [307, 169] width 614 height 243
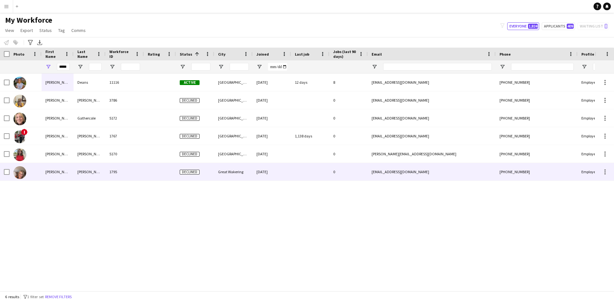
click at [90, 171] on div "[PERSON_NAME]" at bounding box center [90, 172] width 32 height 18
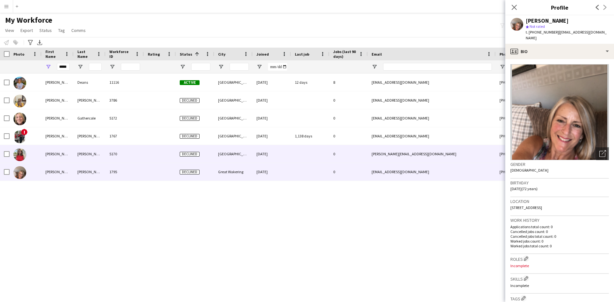
click at [90, 154] on div "[PERSON_NAME]" at bounding box center [90, 154] width 32 height 18
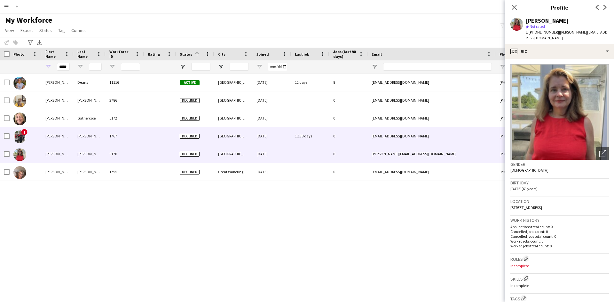
click at [79, 141] on div "[PERSON_NAME]" at bounding box center [90, 136] width 32 height 18
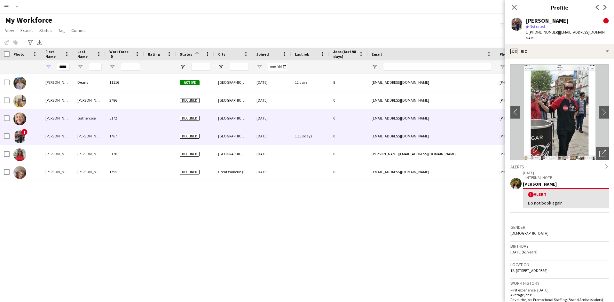
click at [50, 120] on div "[PERSON_NAME]" at bounding box center [58, 118] width 32 height 18
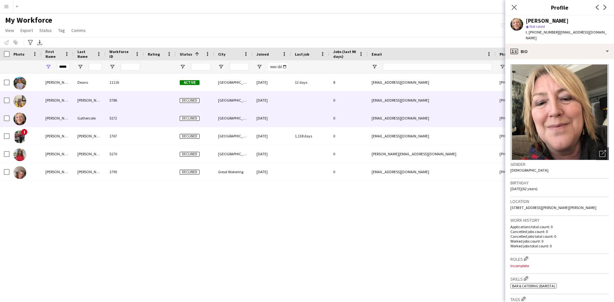
click at [58, 104] on div "[PERSON_NAME]" at bounding box center [58, 100] width 32 height 18
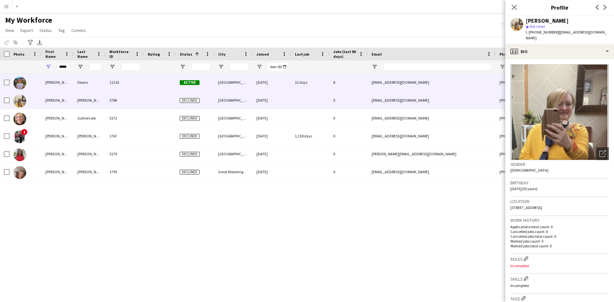
click at [54, 82] on div "[PERSON_NAME]" at bounding box center [58, 83] width 32 height 18
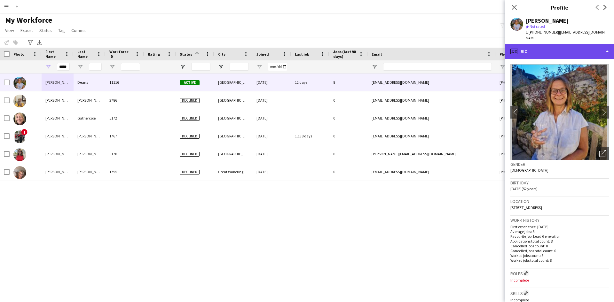
click at [550, 46] on div "profile Bio" at bounding box center [559, 51] width 109 height 15
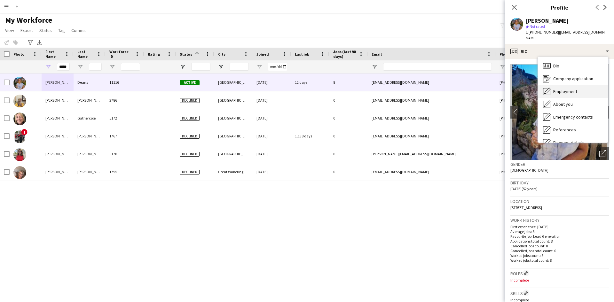
click at [553, 89] on span "Employment" at bounding box center [565, 92] width 24 height 6
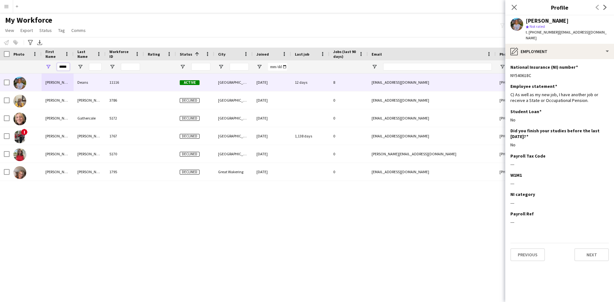
scroll to position [0, 1]
drag, startPoint x: 59, startPoint y: 68, endPoint x: 126, endPoint y: 63, distance: 66.7
click at [126, 63] on div "*****" at bounding box center [342, 66] width 684 height 13
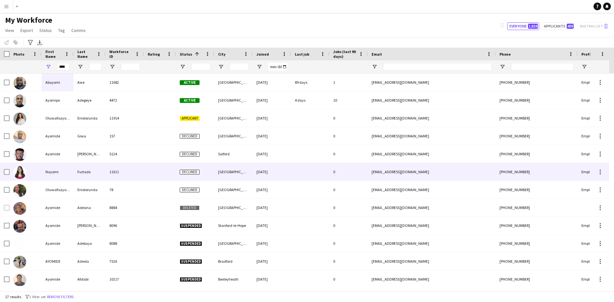
click at [67, 174] on div "Nayomi" at bounding box center [58, 172] width 32 height 18
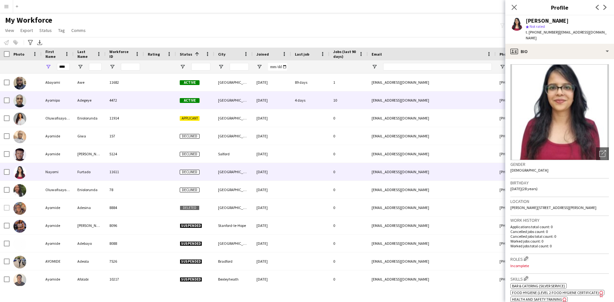
click at [81, 98] on div "Adegeye" at bounding box center [90, 100] width 32 height 18
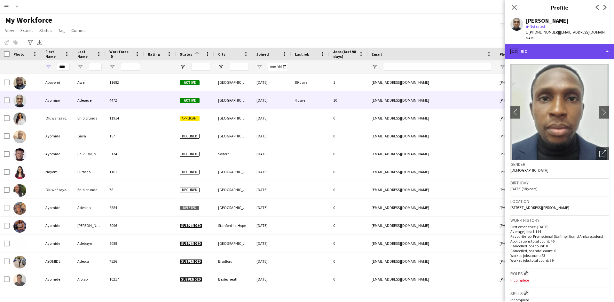
click at [554, 44] on div "profile Bio" at bounding box center [559, 51] width 109 height 15
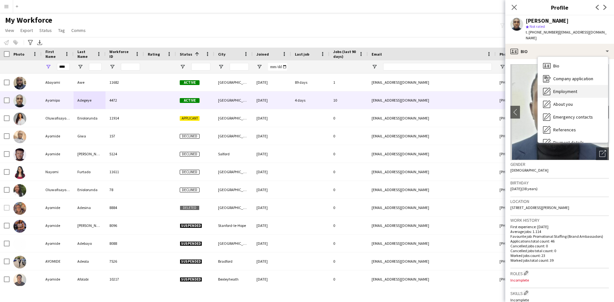
click at [554, 89] on span "Employment" at bounding box center [565, 92] width 24 height 6
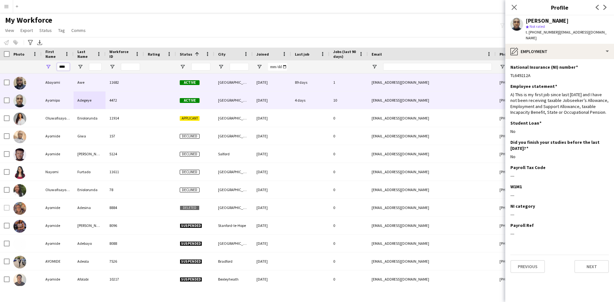
drag, startPoint x: 59, startPoint y: 68, endPoint x: 145, endPoint y: 85, distance: 87.7
click at [145, 85] on div "Workforce Details Photo First Name" at bounding box center [307, 169] width 614 height 243
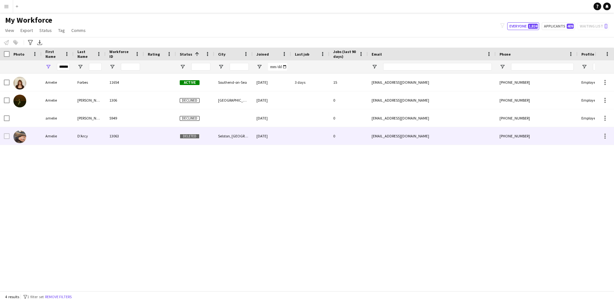
click at [68, 134] on div "Amelie" at bounding box center [58, 136] width 32 height 18
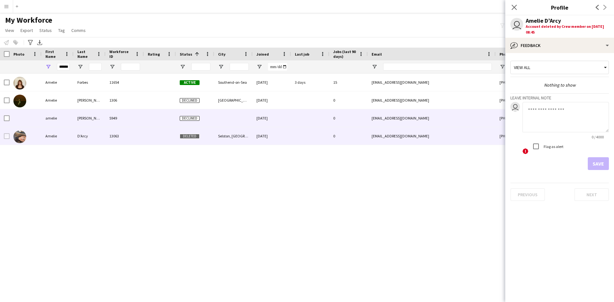
click at [68, 120] on div "amelie" at bounding box center [58, 118] width 32 height 18
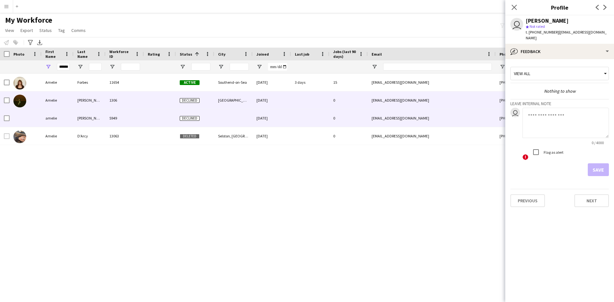
click at [57, 98] on div "Amelie" at bounding box center [58, 100] width 32 height 18
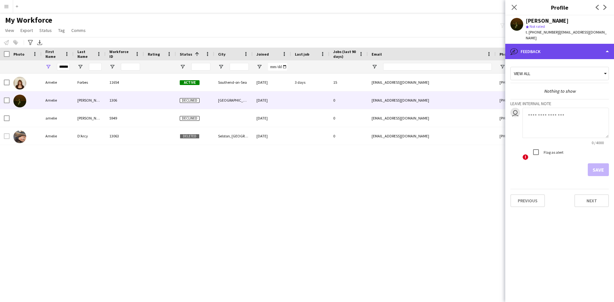
click at [565, 51] on div "bubble-pencil Feedback" at bounding box center [559, 51] width 109 height 15
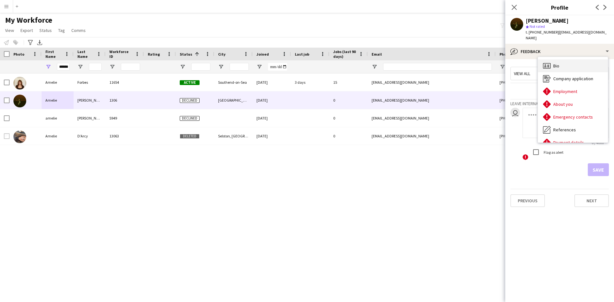
click at [557, 63] on span "Bio" at bounding box center [556, 66] width 6 height 6
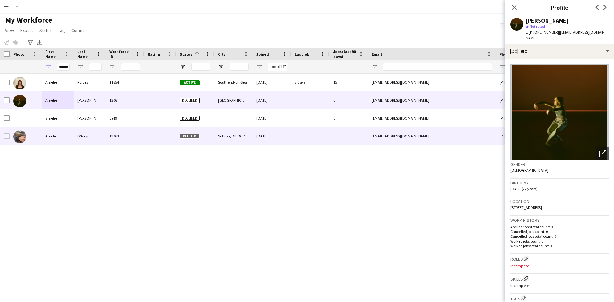
click at [40, 133] on div at bounding box center [26, 136] width 32 height 18
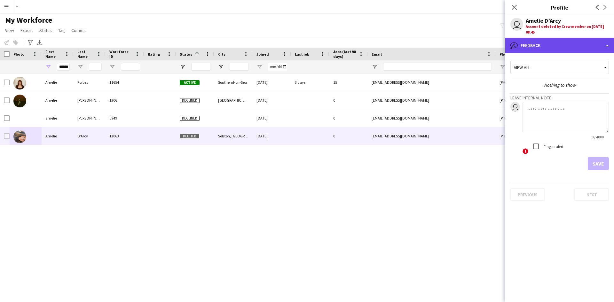
click at [550, 45] on div "bubble-pencil Feedback" at bounding box center [559, 45] width 109 height 15
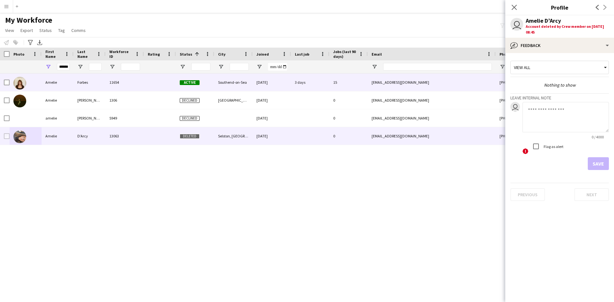
click at [50, 80] on div "Amelie" at bounding box center [58, 83] width 32 height 18
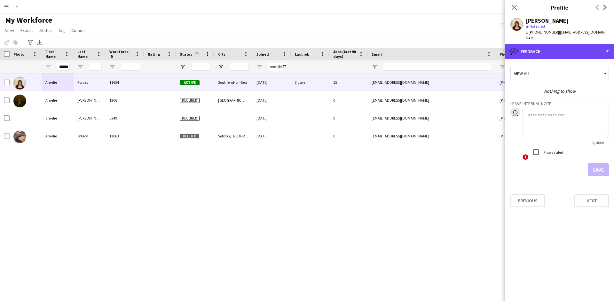
click at [540, 44] on div "bubble-pencil Feedback" at bounding box center [559, 51] width 109 height 15
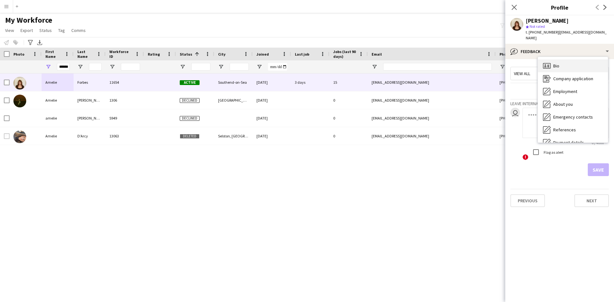
click at [553, 59] on div "Bio Bio" at bounding box center [573, 65] width 70 height 13
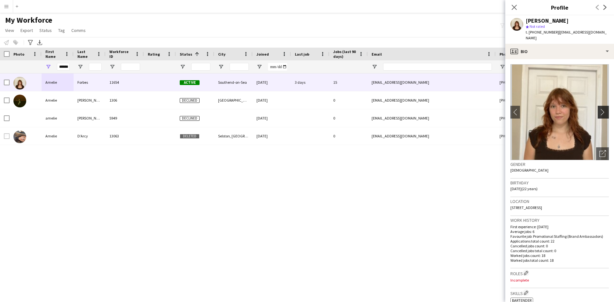
click at [600, 109] on app-icon "chevron-right" at bounding box center [604, 112] width 10 height 7
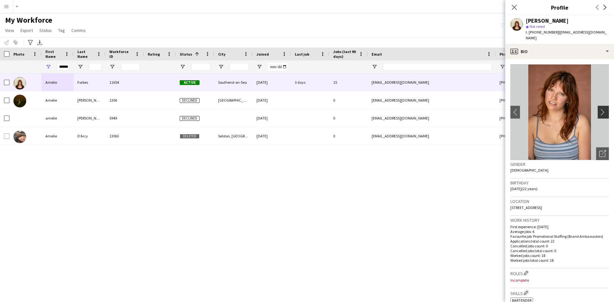
click at [599, 109] on app-icon "chevron-right" at bounding box center [604, 112] width 10 height 7
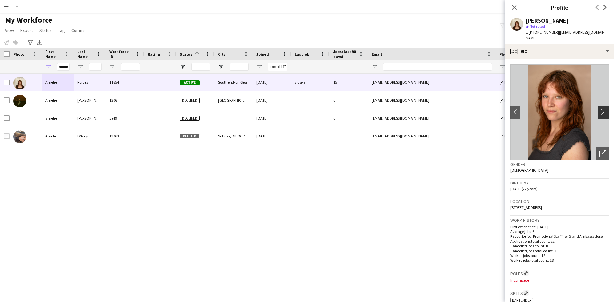
click at [599, 109] on app-icon "chevron-right" at bounding box center [604, 112] width 10 height 7
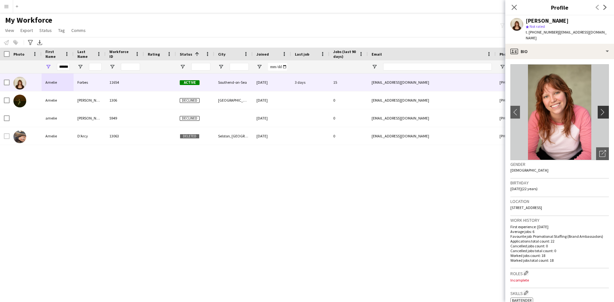
click at [599, 109] on app-icon "chevron-right" at bounding box center [604, 112] width 10 height 7
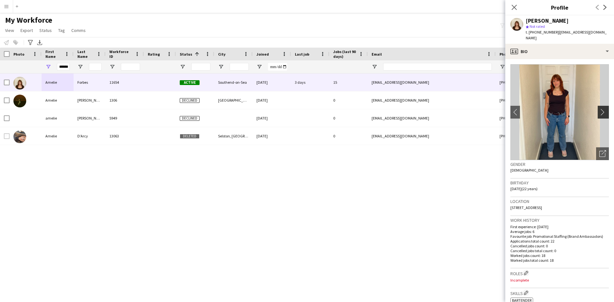
click at [599, 109] on app-icon "chevron-right" at bounding box center [604, 112] width 10 height 7
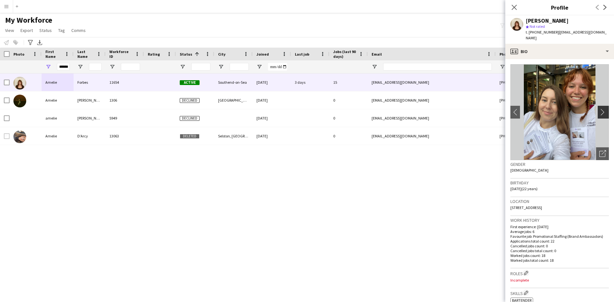
click at [599, 109] on app-icon "chevron-right" at bounding box center [604, 112] width 10 height 7
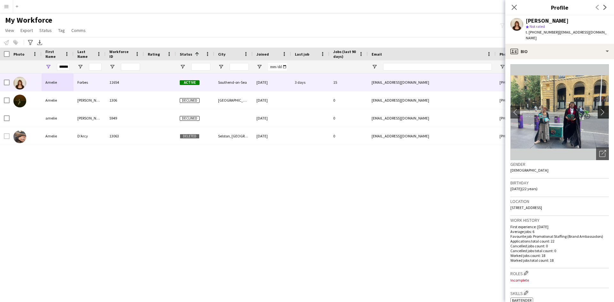
click at [599, 109] on app-icon "chevron-right" at bounding box center [604, 112] width 10 height 7
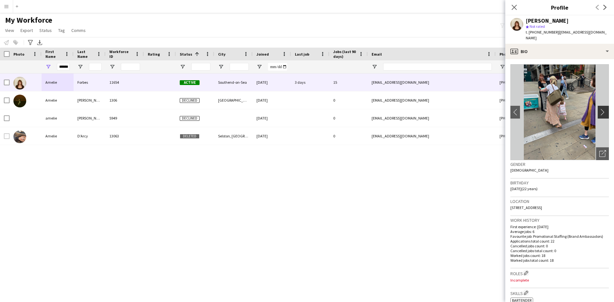
click at [599, 109] on app-icon "chevron-right" at bounding box center [604, 112] width 10 height 7
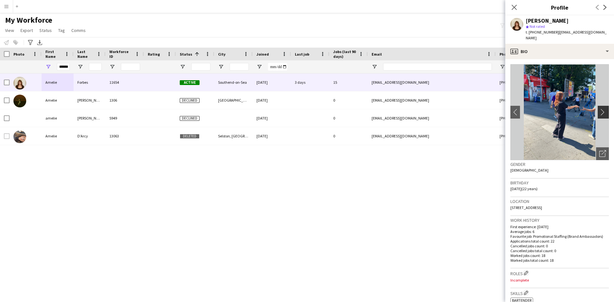
click at [599, 109] on app-icon "chevron-right" at bounding box center [604, 112] width 10 height 7
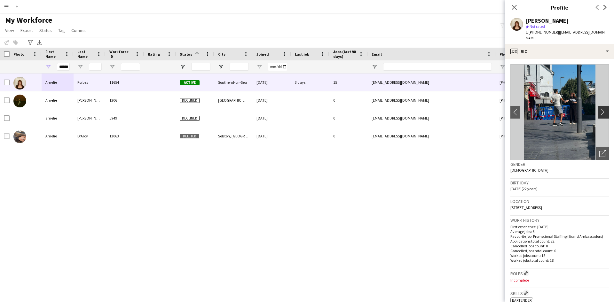
click at [599, 109] on app-icon "chevron-right" at bounding box center [604, 112] width 10 height 7
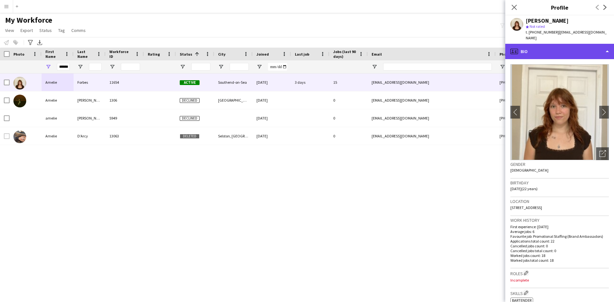
click at [549, 47] on div "profile Bio" at bounding box center [559, 51] width 109 height 15
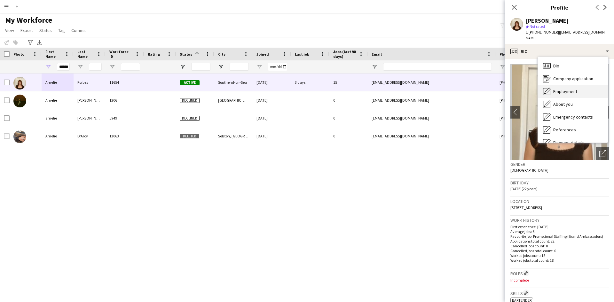
click at [551, 85] on div "Employment Employment" at bounding box center [573, 91] width 70 height 13
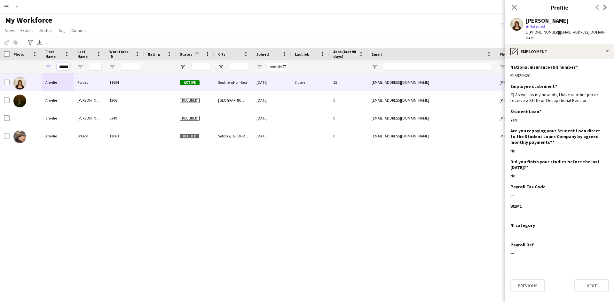
scroll to position [0, 1]
drag, startPoint x: 58, startPoint y: 67, endPoint x: 103, endPoint y: 67, distance: 45.7
click at [103, 67] on div "******" at bounding box center [342, 66] width 684 height 13
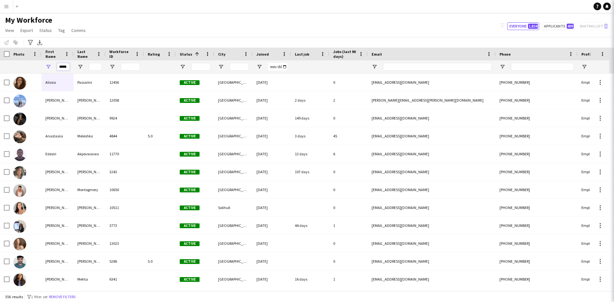
scroll to position [0, 0]
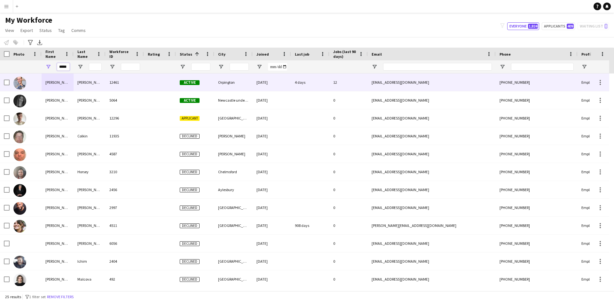
type input "*****"
click at [91, 81] on div "[PERSON_NAME]" at bounding box center [90, 83] width 32 height 18
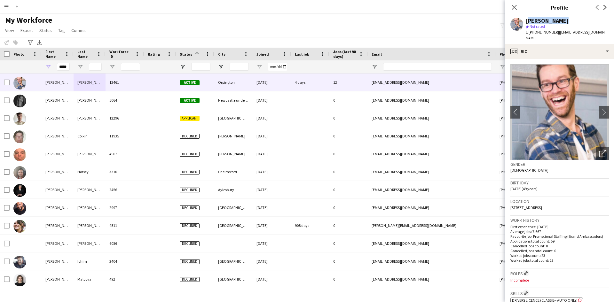
drag, startPoint x: 526, startPoint y: 20, endPoint x: 564, endPoint y: 17, distance: 37.2
click at [564, 17] on div "[PERSON_NAME] star Not rated t. [PHONE_NUMBER] | [EMAIL_ADDRESS][DOMAIN_NAME]" at bounding box center [559, 29] width 109 height 28
copy div "[PERSON_NAME]"
drag, startPoint x: 578, startPoint y: 200, endPoint x: 564, endPoint y: 204, distance: 14.5
click at [564, 204] on div "Location [STREET_ADDRESS]" at bounding box center [559, 206] width 99 height 19
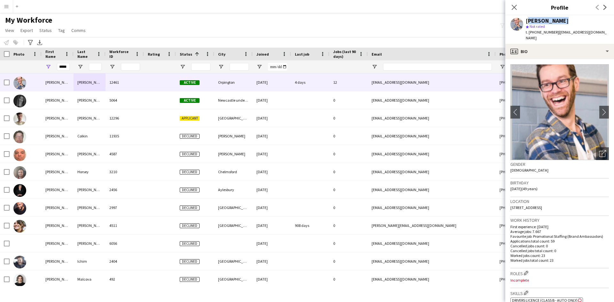
copy span "BR6 6BN"
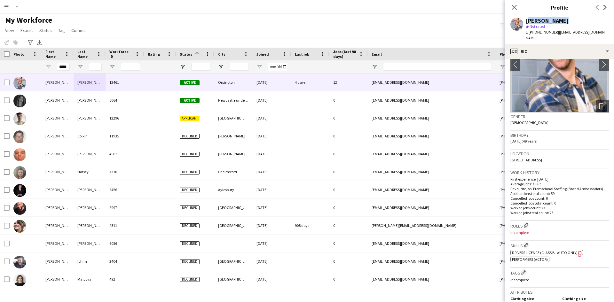
scroll to position [32, 0]
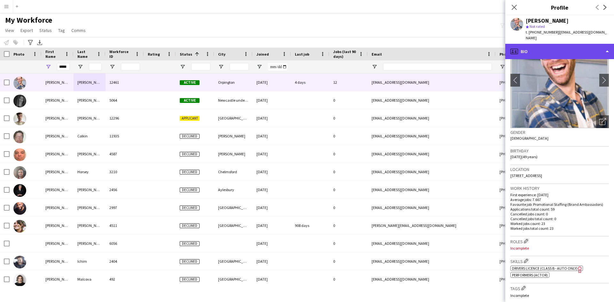
click at [562, 44] on div "profile Bio" at bounding box center [559, 51] width 109 height 15
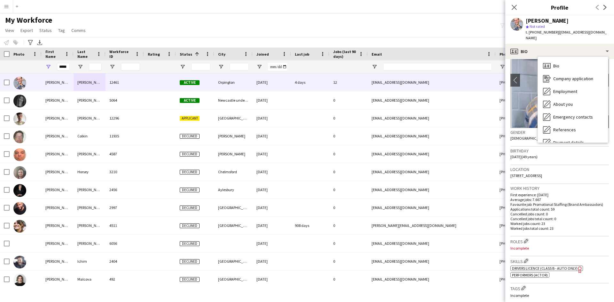
click at [589, 30] on div "[PERSON_NAME] star Not rated t. [PHONE_NUMBER] | [EMAIL_ADDRESS][DOMAIN_NAME]" at bounding box center [559, 29] width 109 height 28
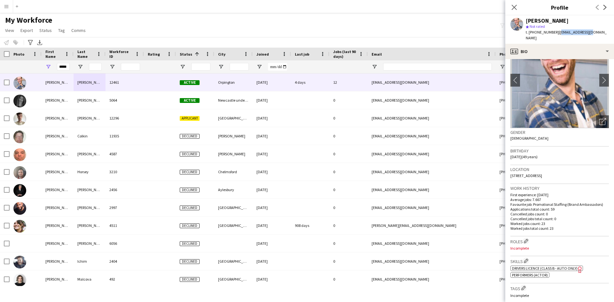
drag, startPoint x: 588, startPoint y: 33, endPoint x: 558, endPoint y: 31, distance: 29.9
click at [558, 31] on div "[PERSON_NAME] star Not rated t. [PHONE_NUMBER] | [EMAIL_ADDRESS][DOMAIN_NAME]" at bounding box center [559, 29] width 109 height 28
copy span "[EMAIL_ADDRESS][DOMAIN_NAME]"
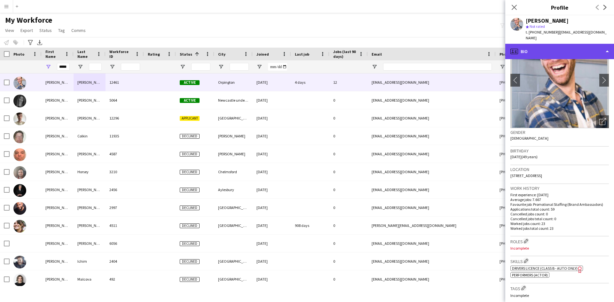
click at [580, 47] on div "profile Bio" at bounding box center [559, 51] width 109 height 15
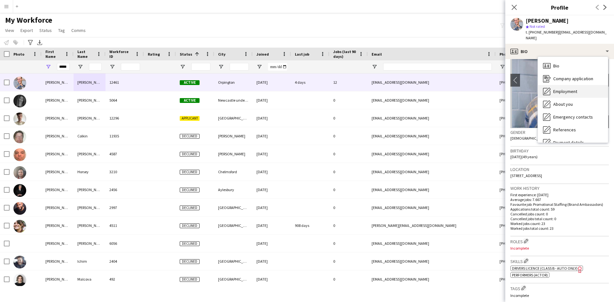
click at [560, 89] on span "Employment" at bounding box center [565, 92] width 24 height 6
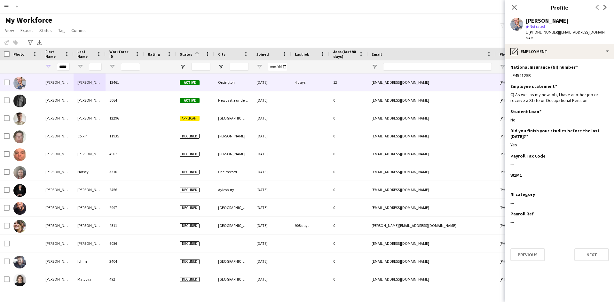
drag, startPoint x: 533, startPoint y: 69, endPoint x: 508, endPoint y: 71, distance: 25.4
click at [508, 71] on app-section-data-types "National Insurance (NI) number Edit this field JE452129B Employee statement Edi…" at bounding box center [559, 180] width 109 height 243
copy div "JE452129B"
drag, startPoint x: 59, startPoint y: 65, endPoint x: 142, endPoint y: 71, distance: 83.3
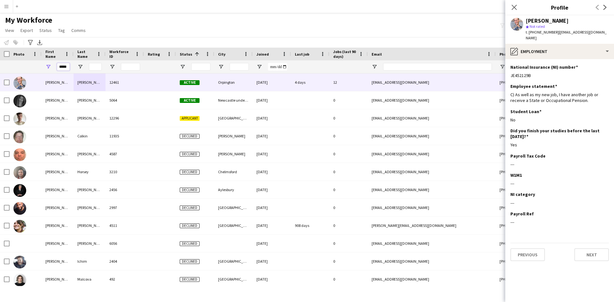
click at [142, 71] on div "*****" at bounding box center [342, 66] width 684 height 13
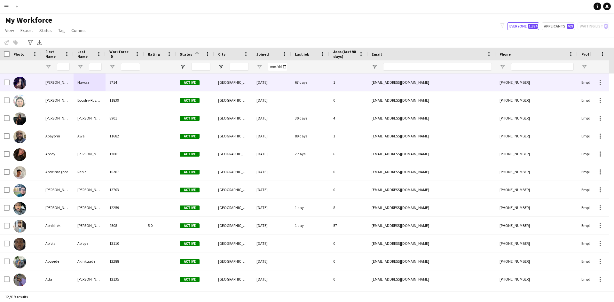
click at [90, 83] on div "Nawaz" at bounding box center [90, 83] width 32 height 18
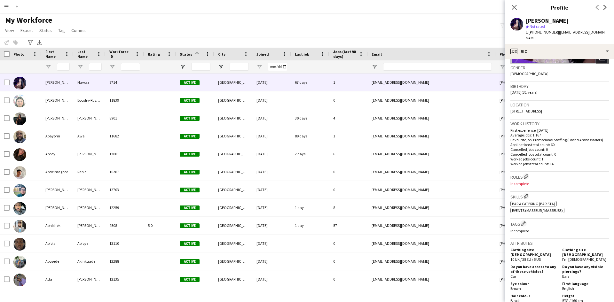
scroll to position [96, 0]
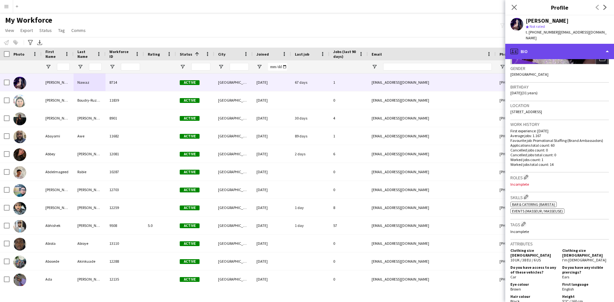
click at [542, 44] on div "profile Bio" at bounding box center [559, 51] width 109 height 15
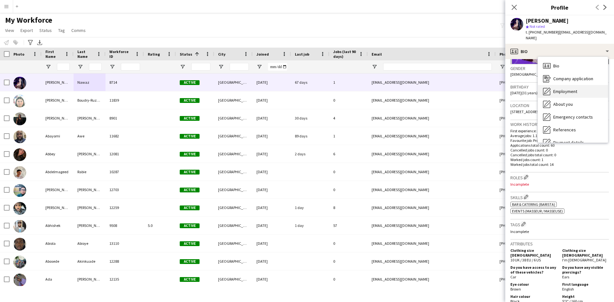
click at [561, 89] on span "Employment" at bounding box center [565, 92] width 24 height 6
